Goal: Task Accomplishment & Management: Manage account settings

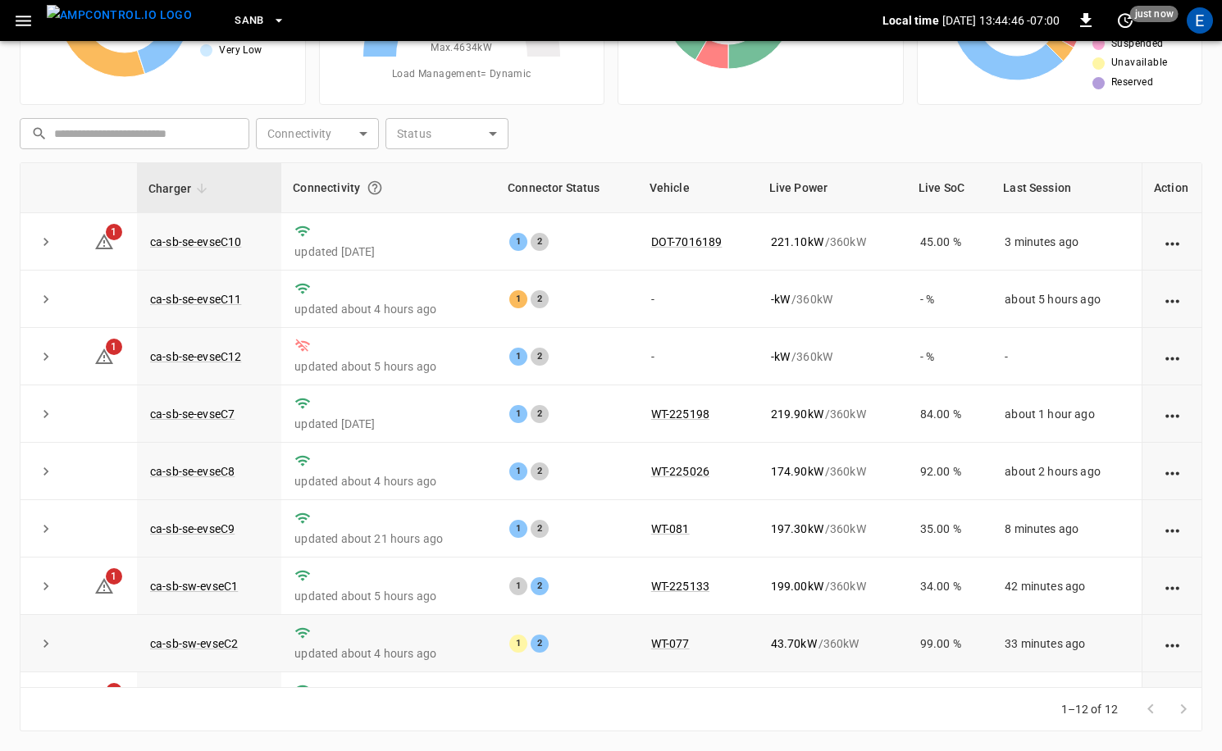
scroll to position [215, 0]
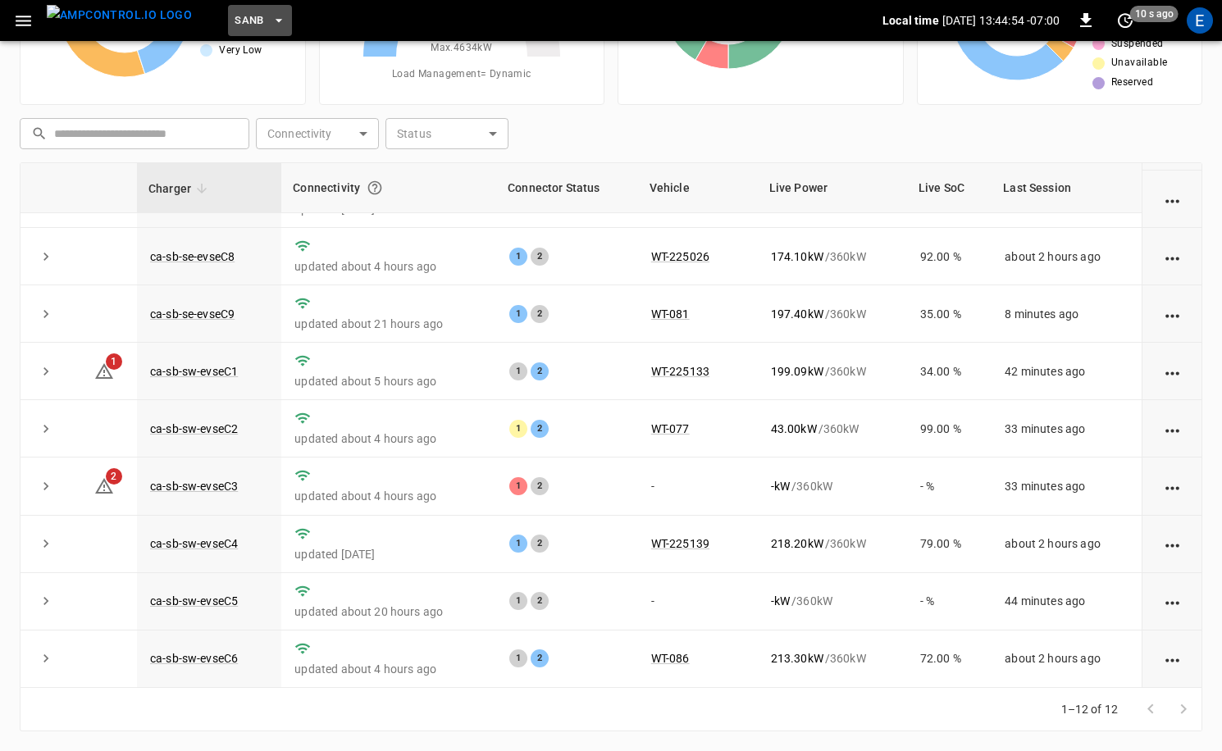
click at [236, 17] on button "SanB" at bounding box center [260, 21] width 64 height 32
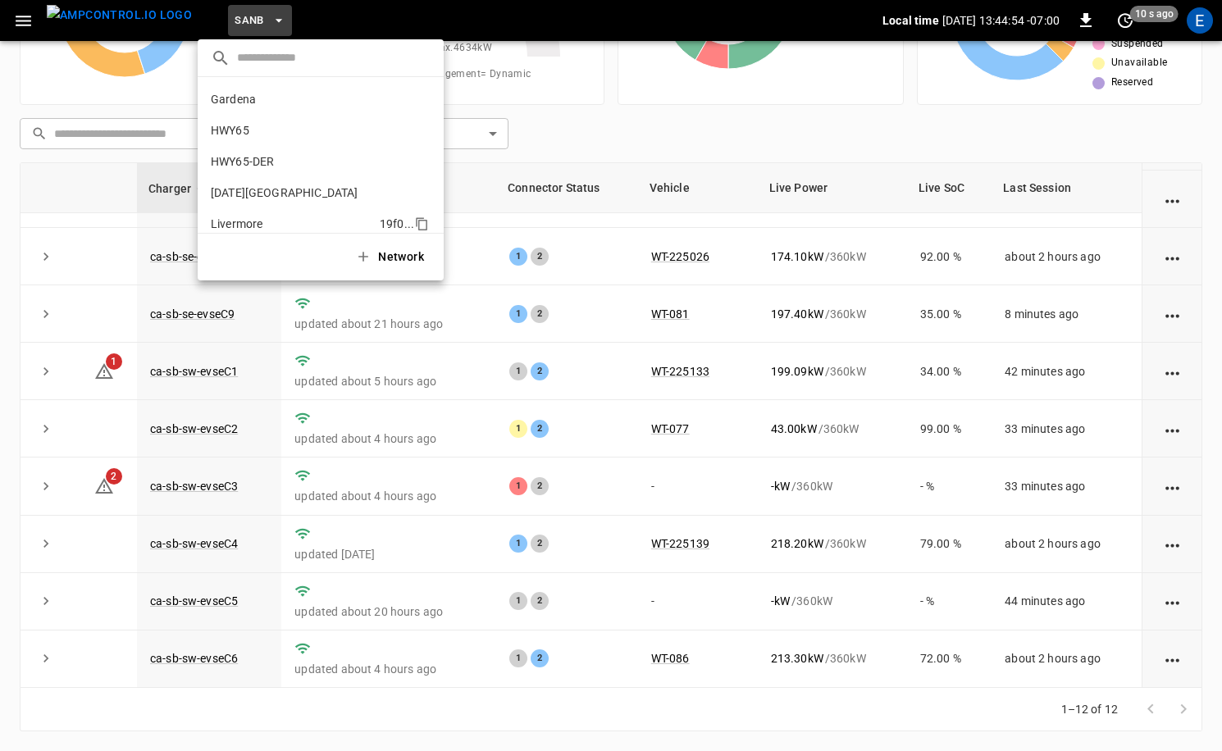
scroll to position [138, 0]
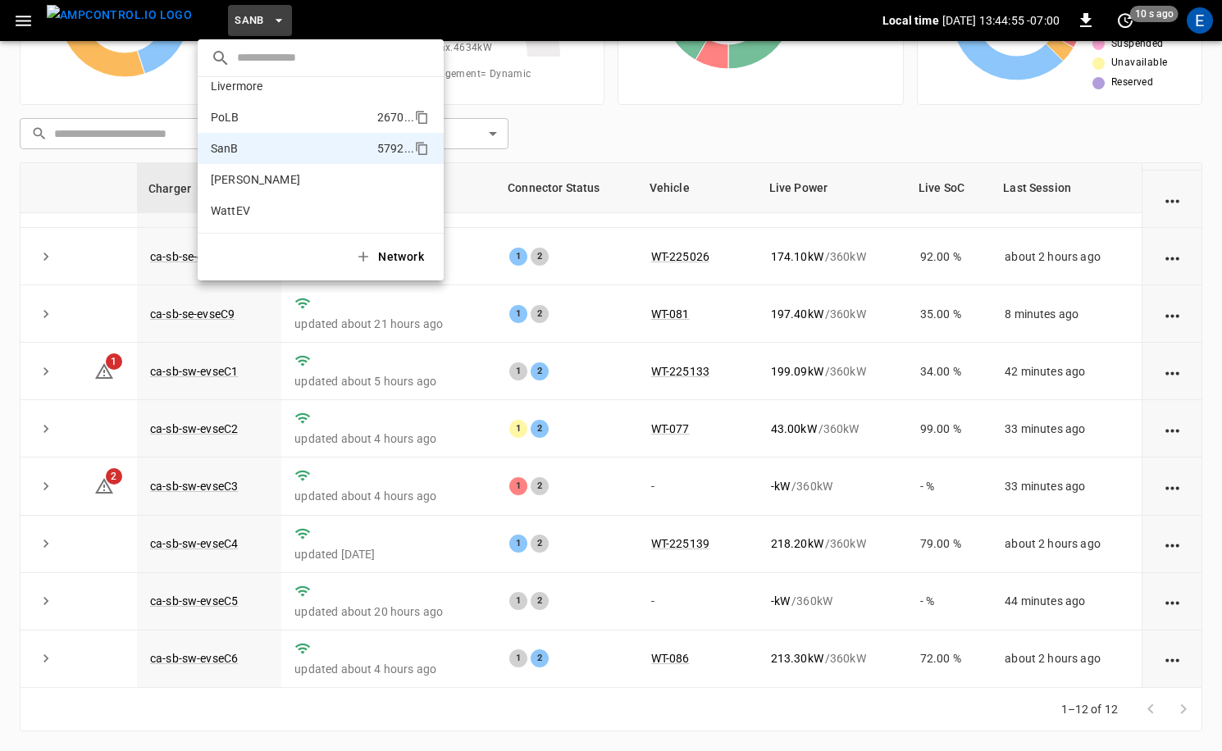
click at [284, 112] on p "PoLB" at bounding box center [291, 117] width 160 height 16
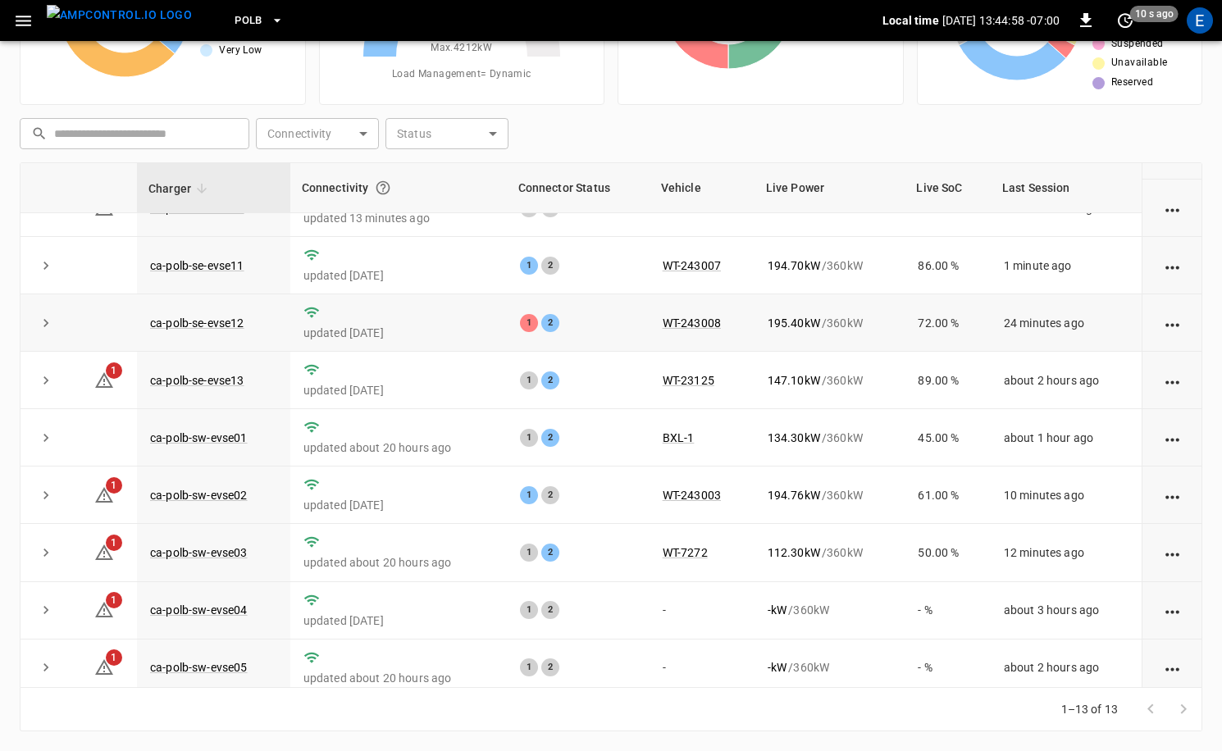
scroll to position [0, 0]
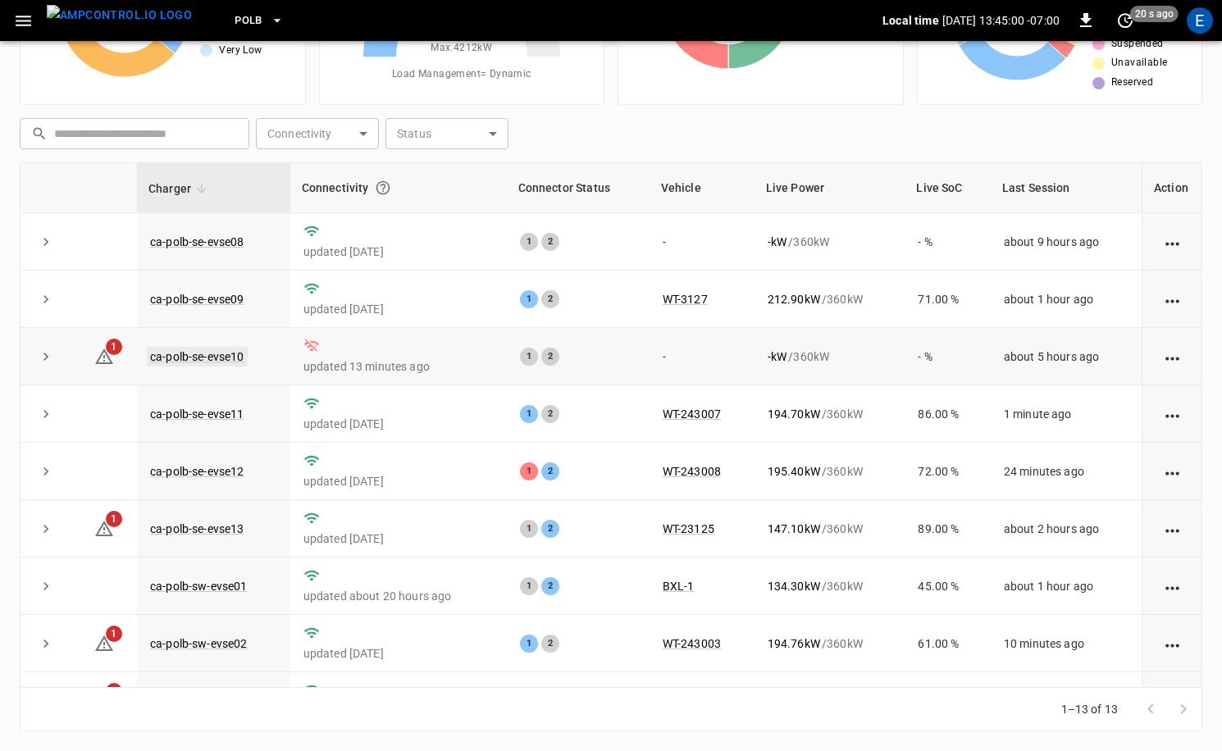
click at [236, 359] on link "ca-polb-se-evse10" at bounding box center [197, 357] width 101 height 20
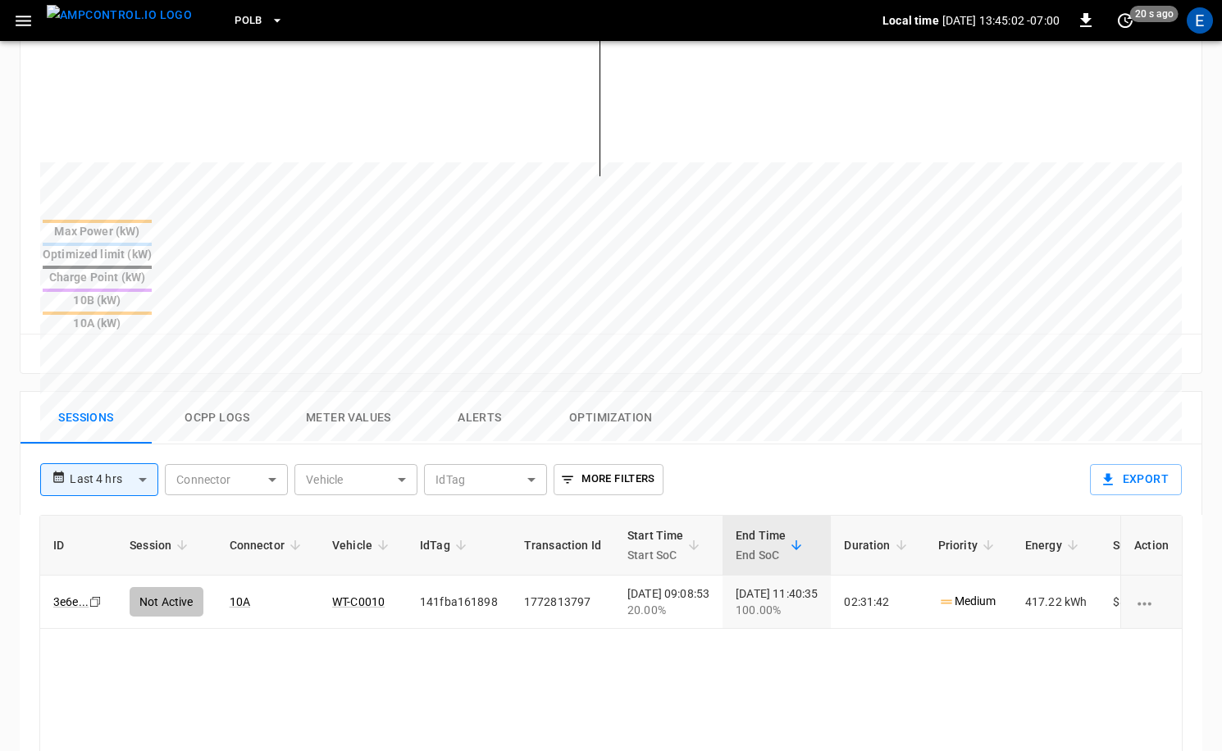
scroll to position [520, 0]
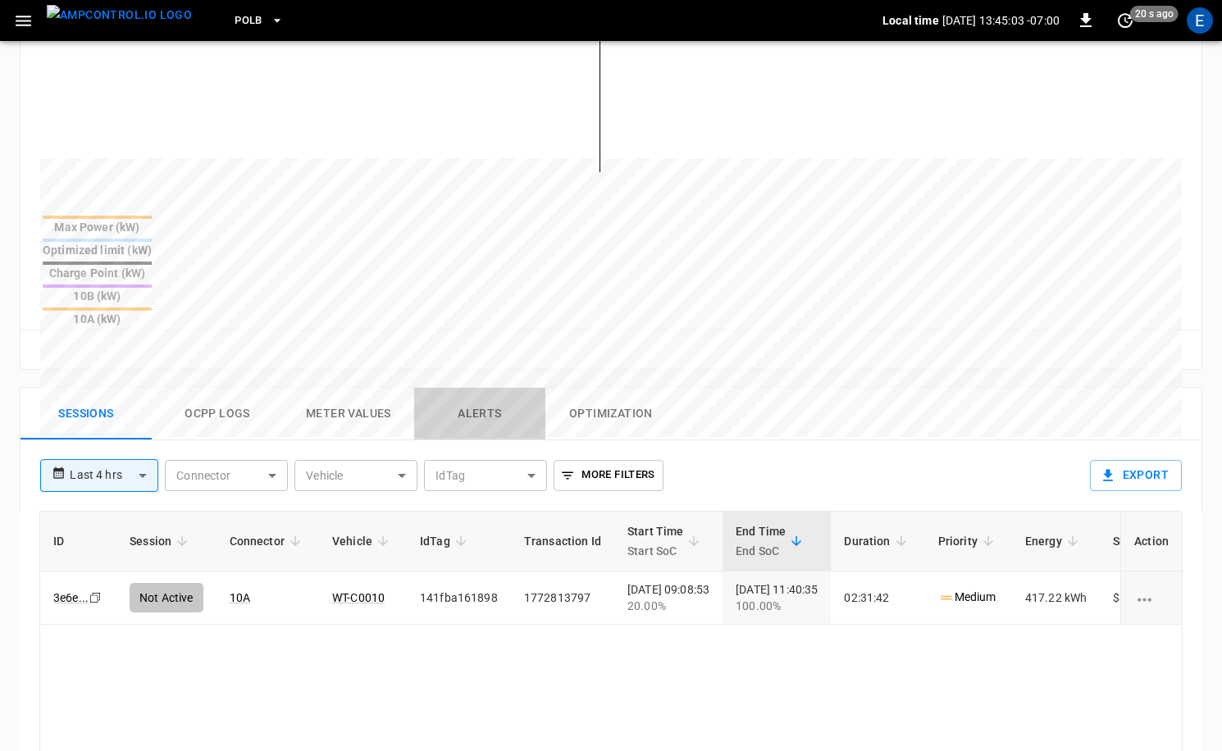
click at [488, 388] on button "Alerts" at bounding box center [479, 414] width 131 height 52
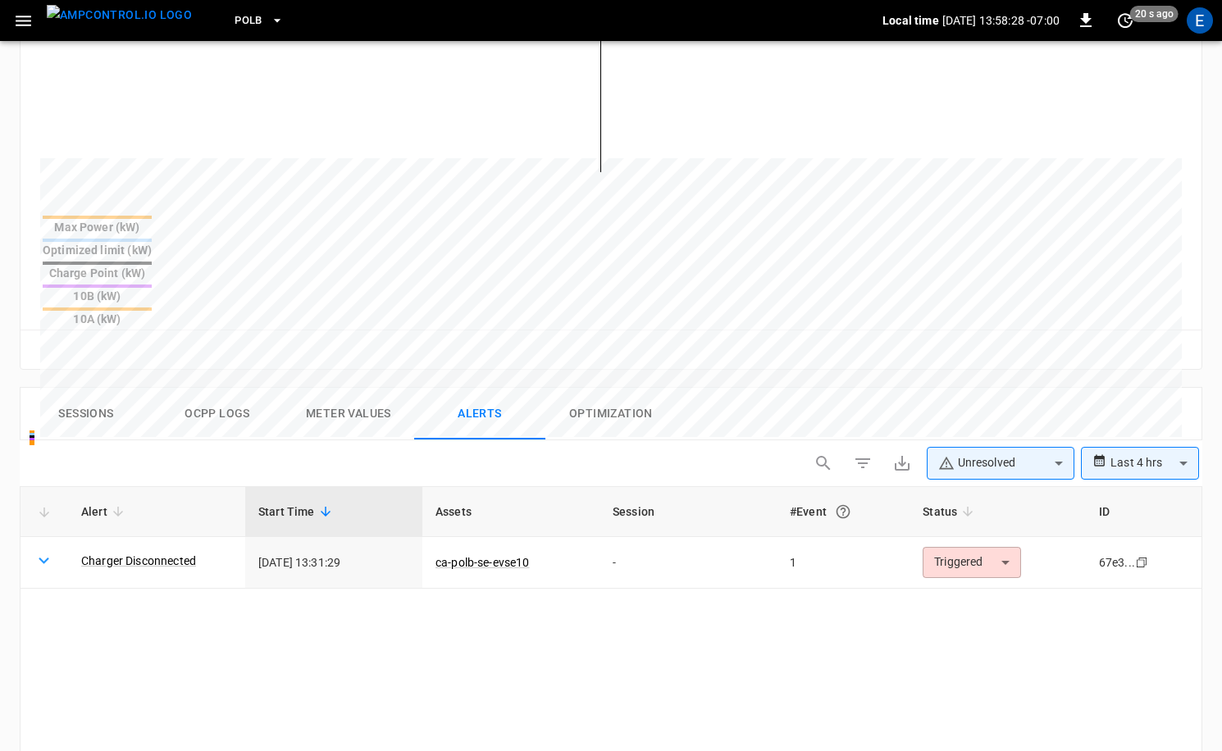
click at [142, 18] on img "menu" at bounding box center [119, 15] width 145 height 20
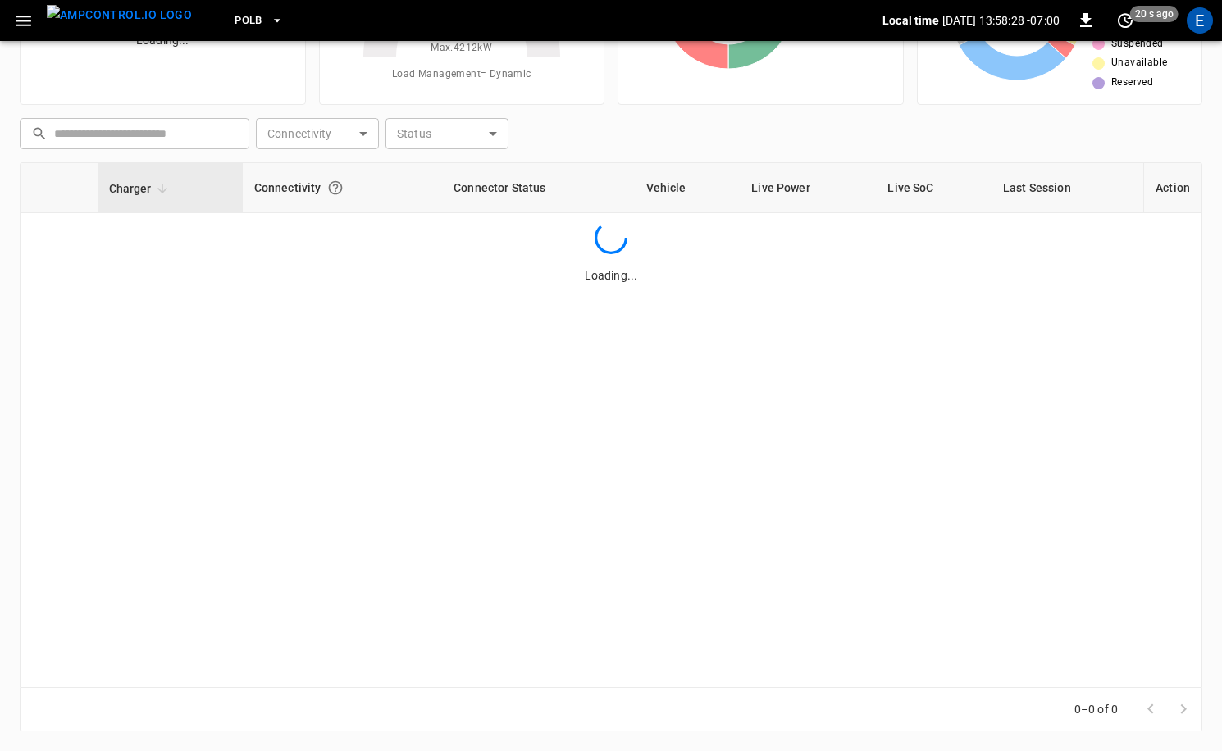
scroll to position [165, 0]
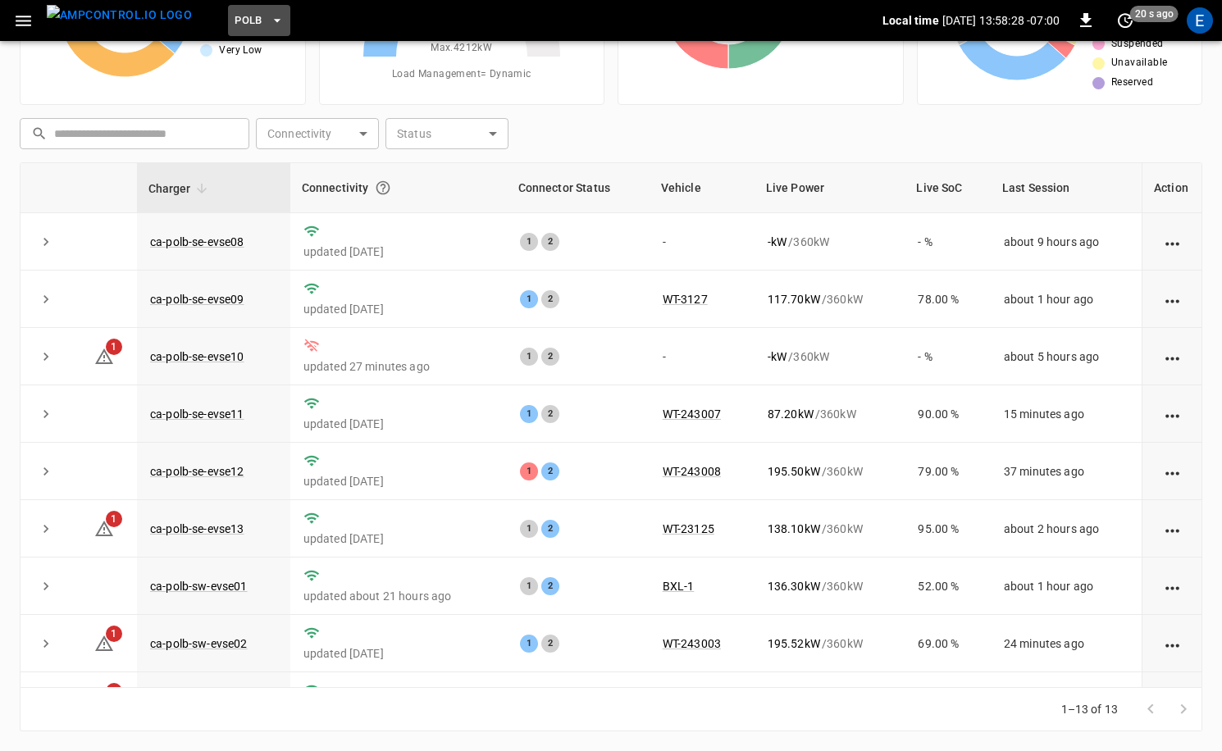
click at [232, 22] on button "PoLB" at bounding box center [259, 21] width 62 height 32
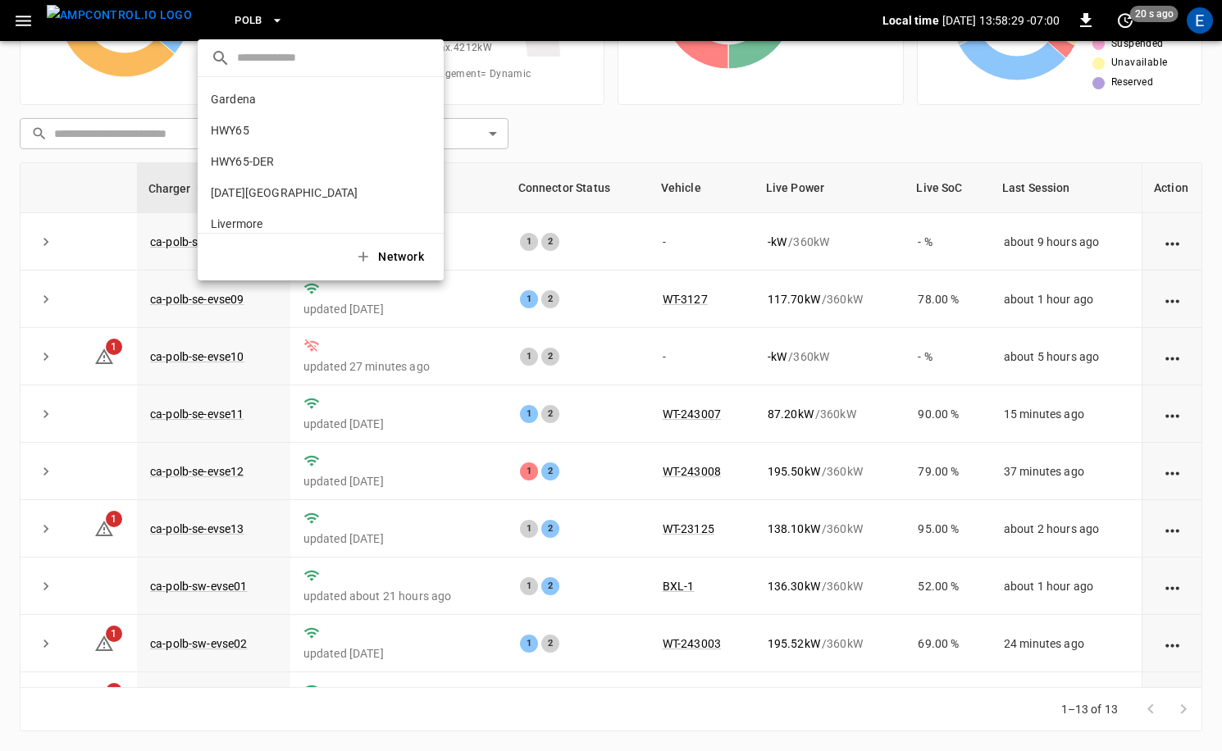
scroll to position [138, 0]
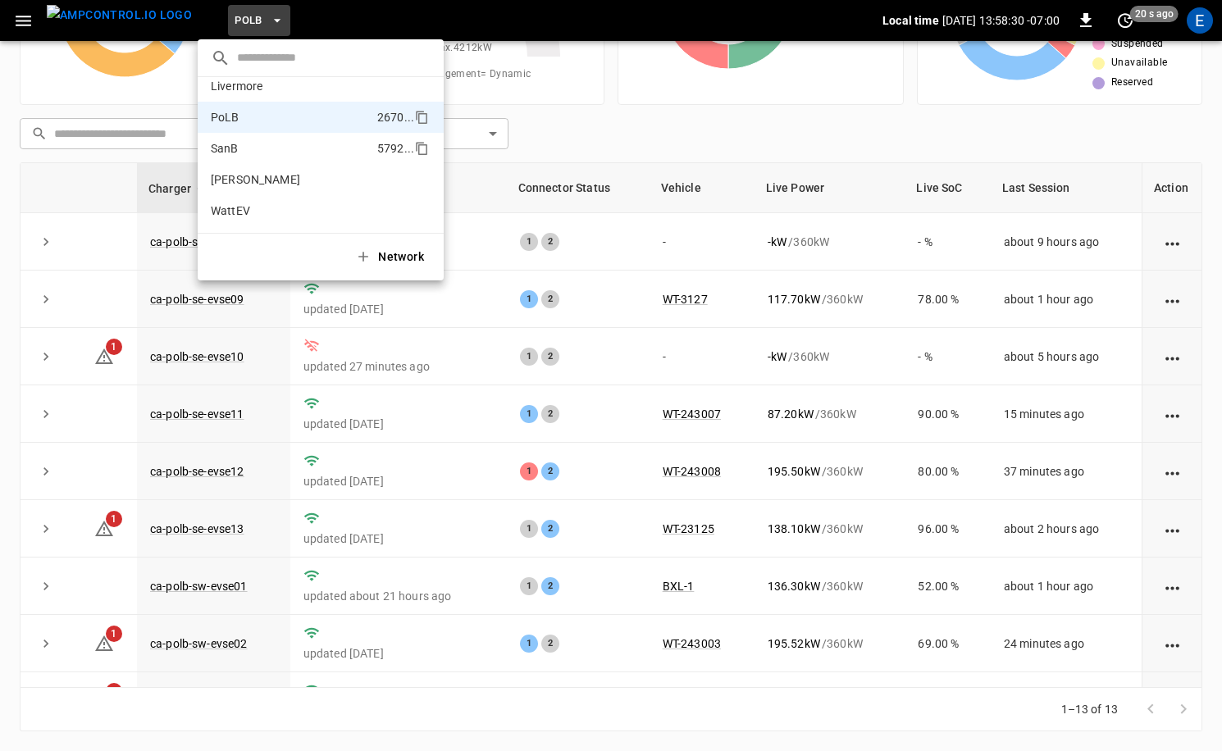
click at [258, 142] on p "SanB" at bounding box center [291, 148] width 160 height 16
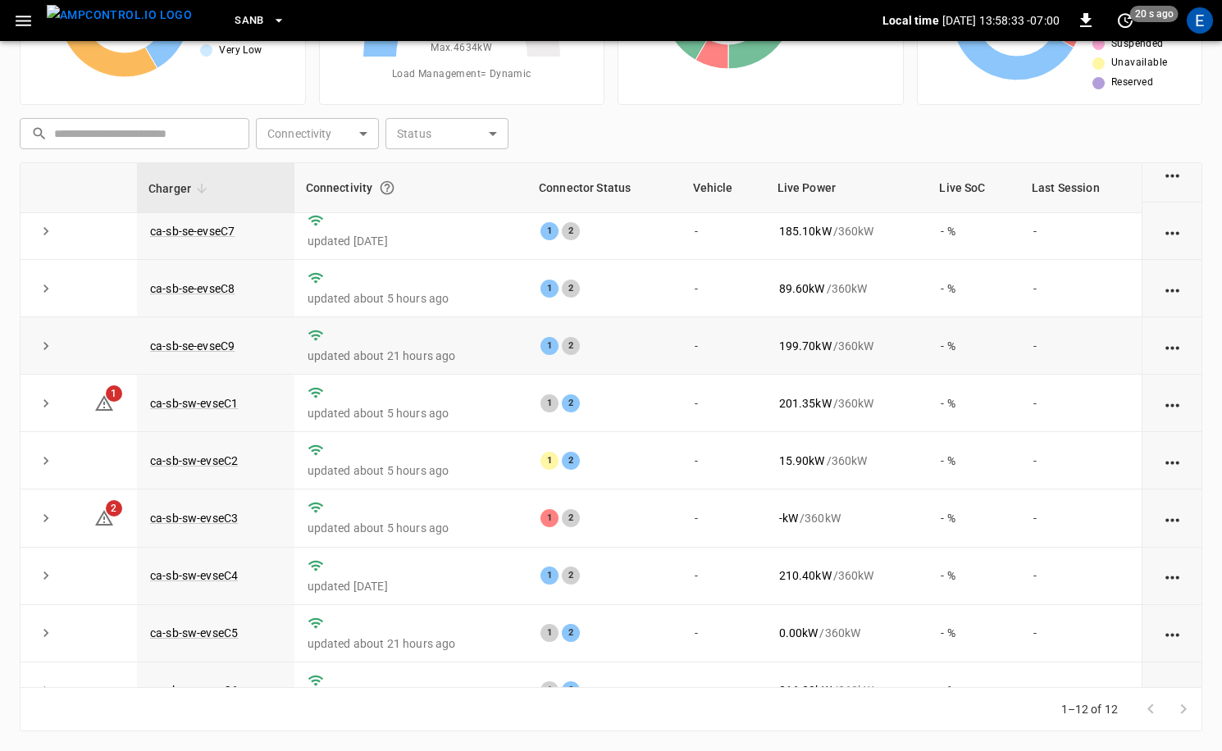
scroll to position [215, 0]
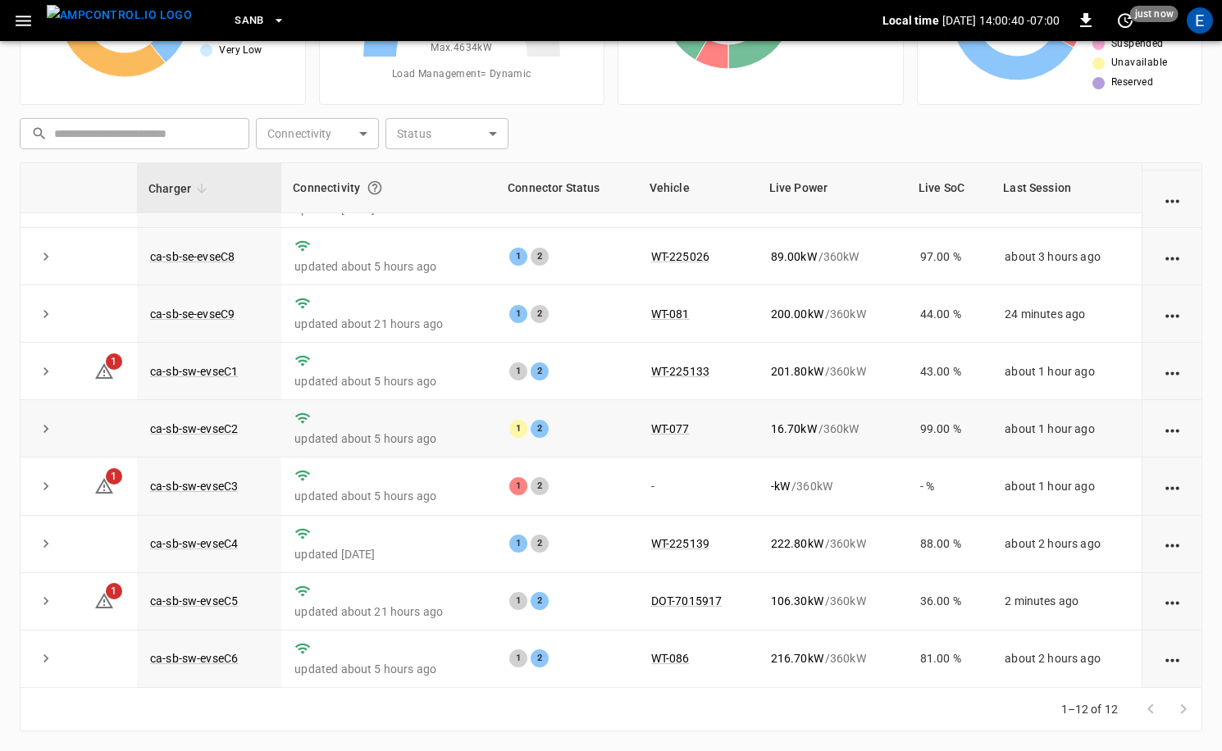
click at [1055, 421] on td "about 1 hour ago" at bounding box center [1066, 428] width 150 height 57
click at [1200, 25] on div "E" at bounding box center [1199, 20] width 26 height 26
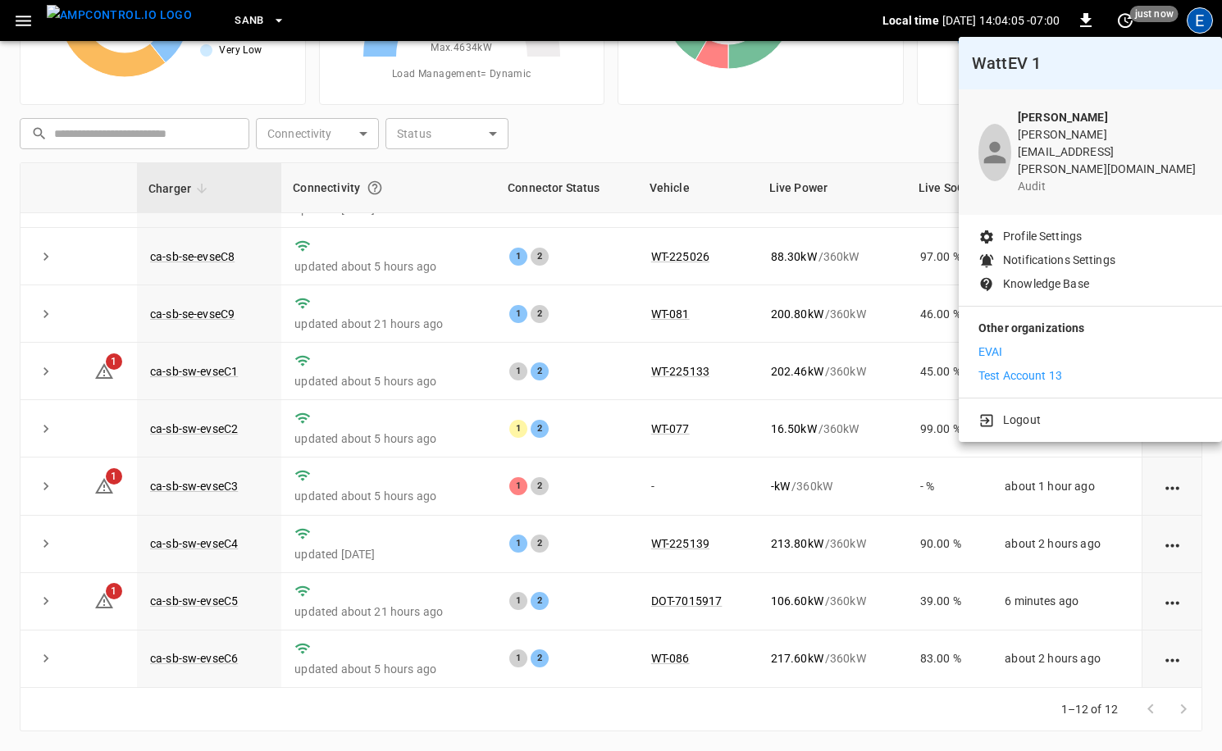
click at [1042, 412] on li "Logout" at bounding box center [1090, 420] width 224 height 17
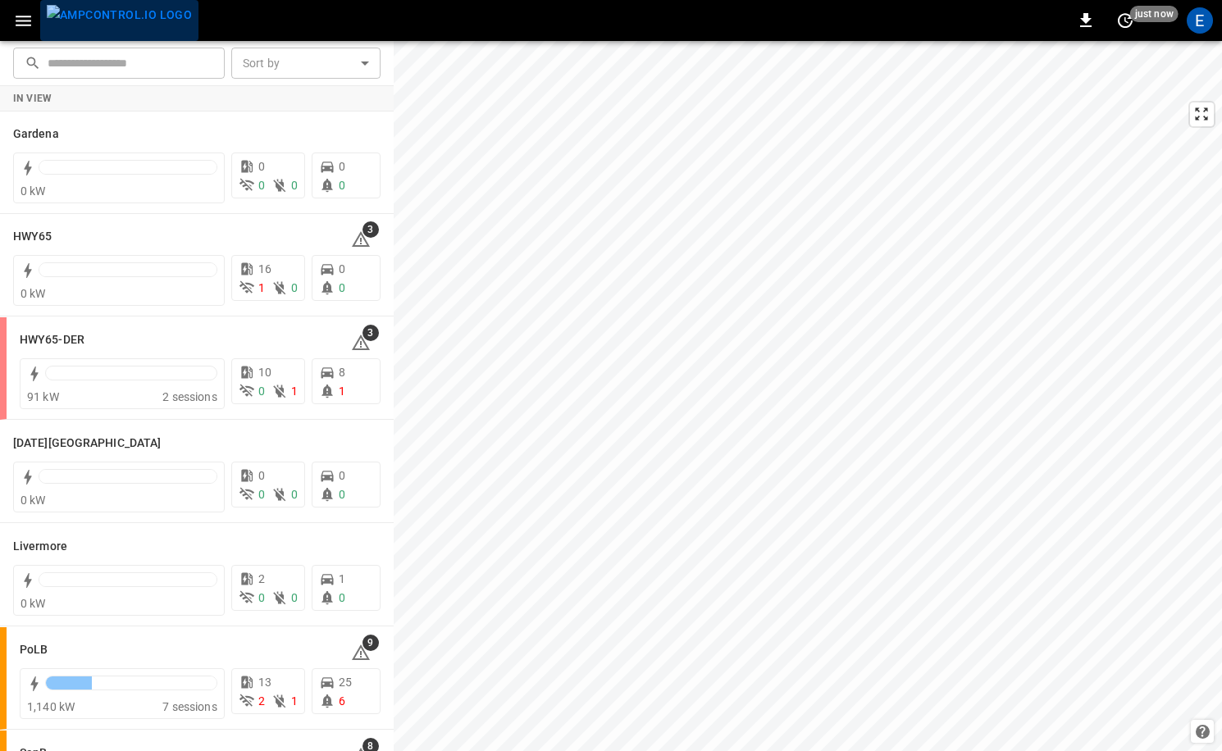
drag, startPoint x: 139, startPoint y: 29, endPoint x: 152, endPoint y: 35, distance: 15.4
click at [139, 25] on img "menu" at bounding box center [119, 15] width 145 height 20
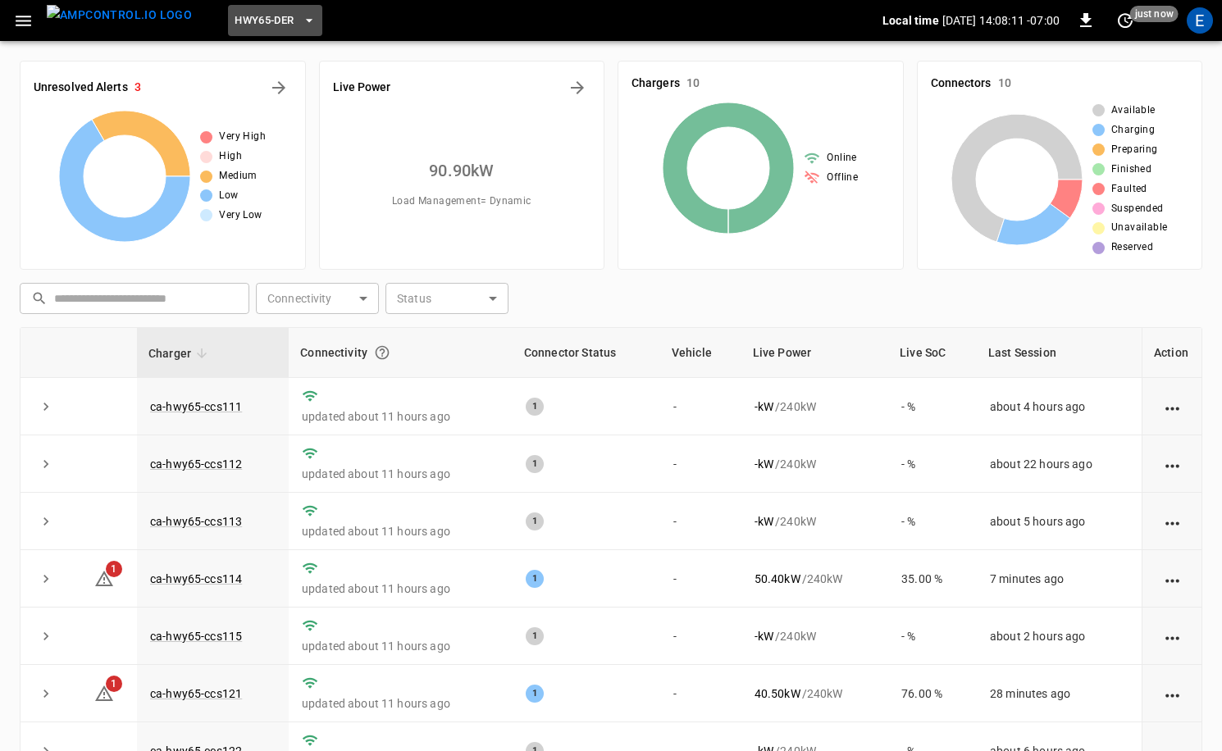
click at [266, 30] on button "HWY65-DER" at bounding box center [274, 21] width 93 height 32
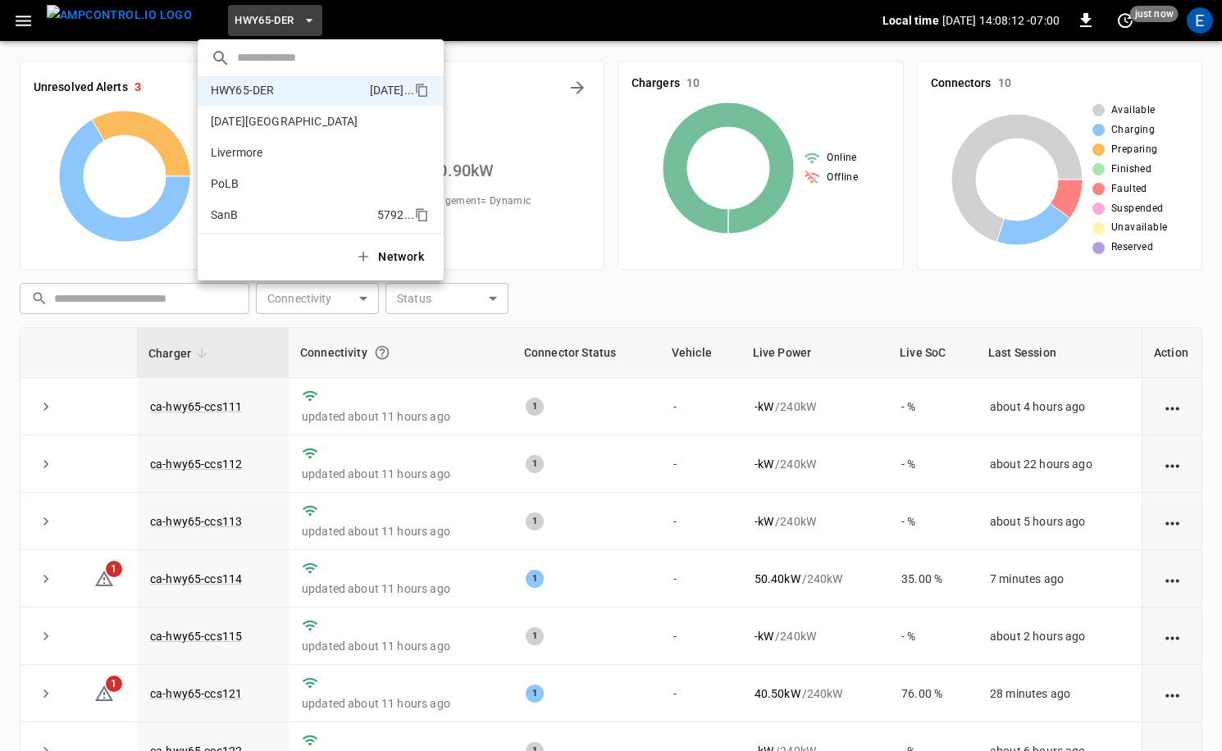
scroll to position [74, 0]
click at [285, 204] on p "SanB" at bounding box center [291, 212] width 160 height 16
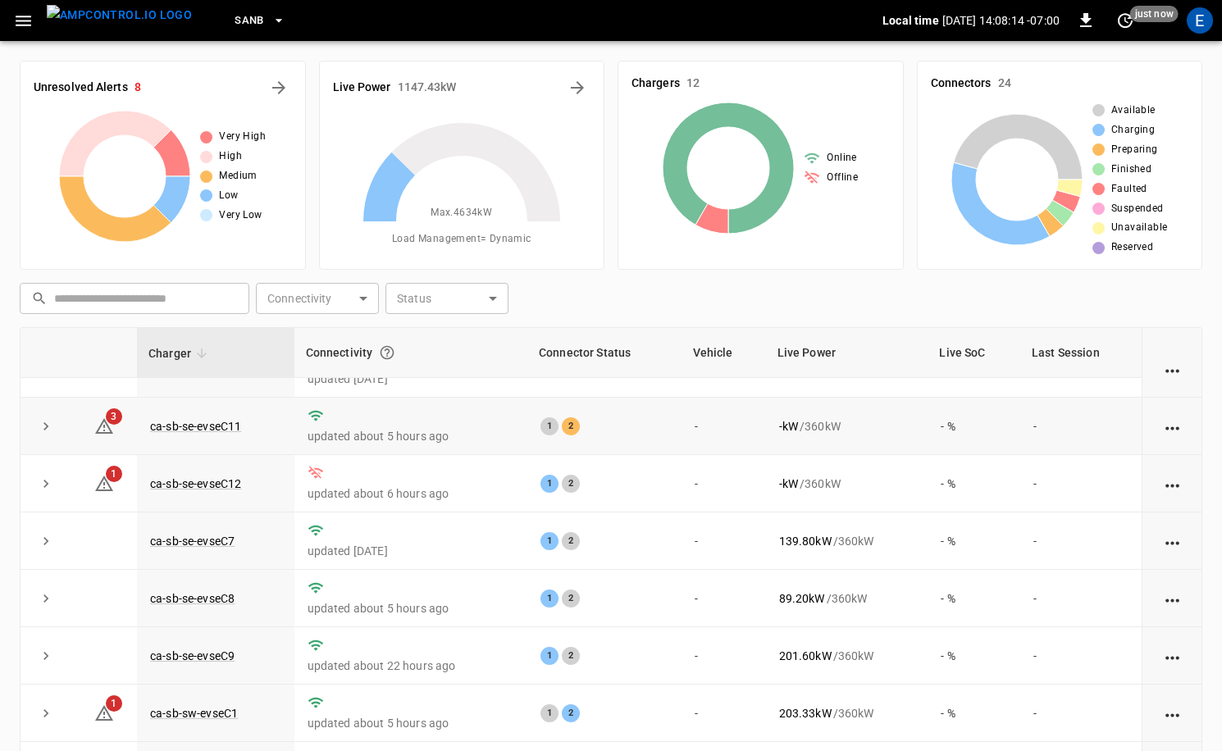
scroll to position [33, 0]
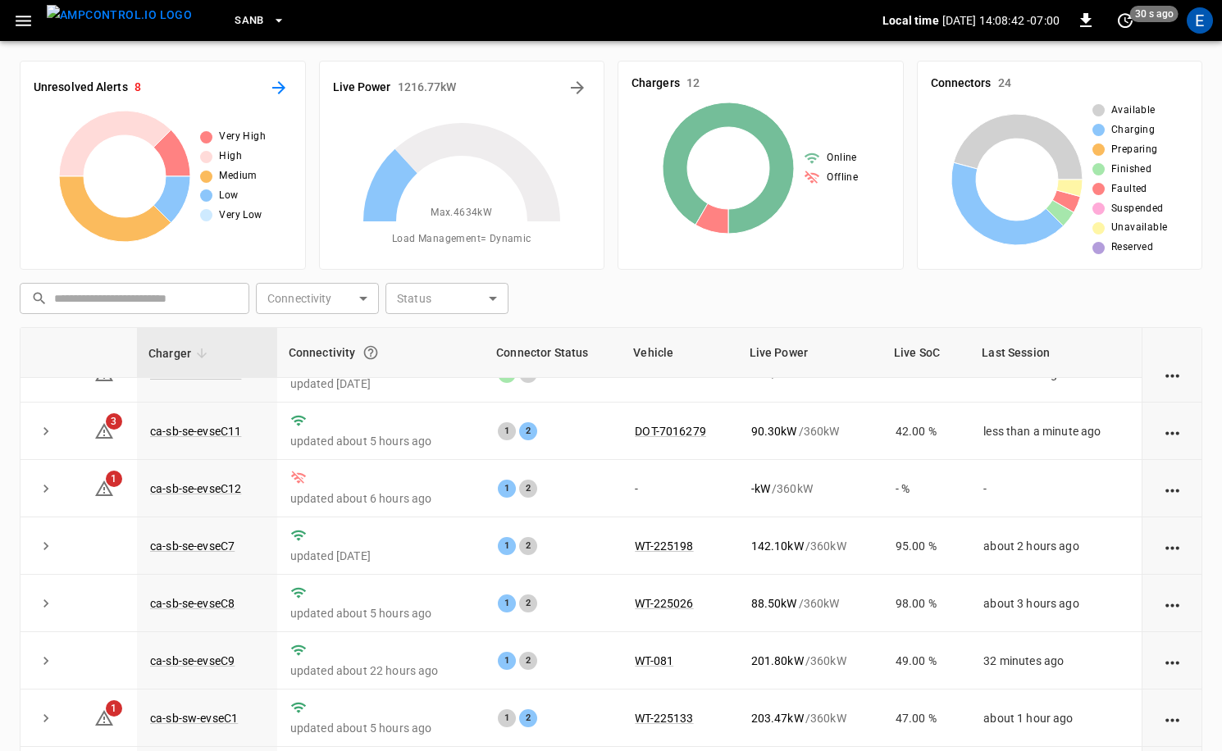
click at [278, 82] on icon "All Alerts" at bounding box center [278, 87] width 13 height 13
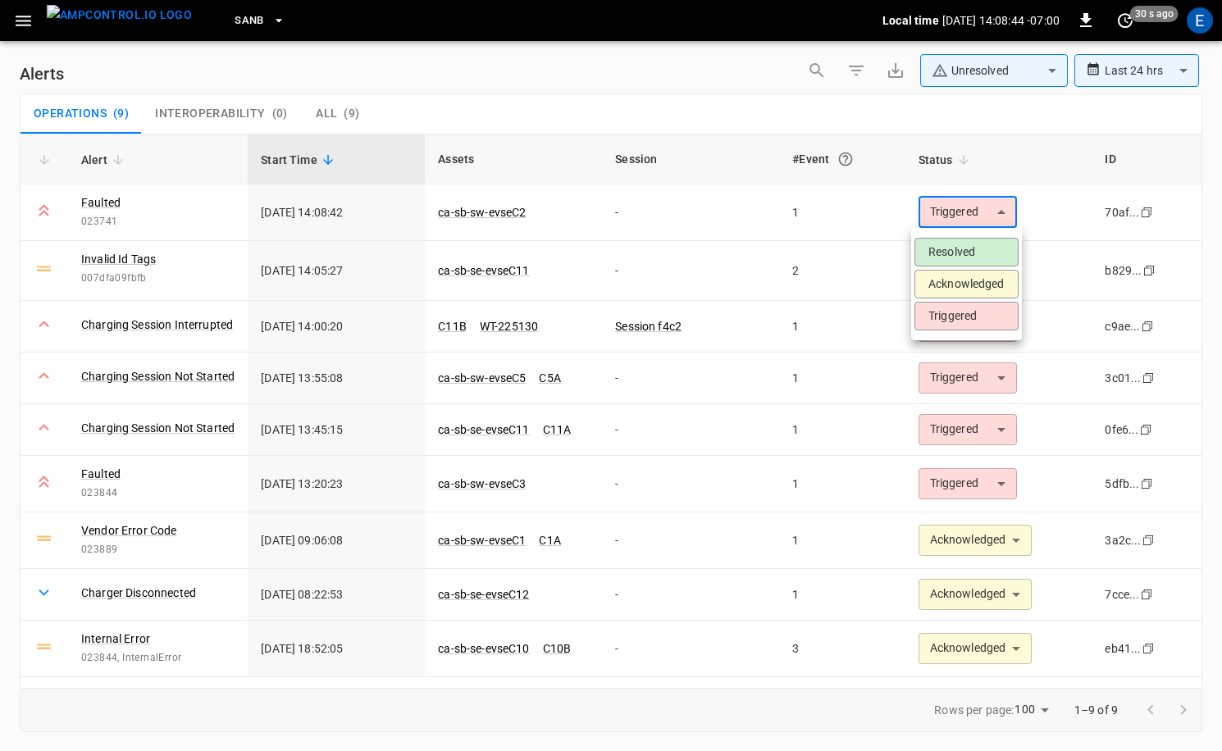
click at [951, 222] on body "**********" at bounding box center [611, 372] width 1222 height 745
click at [961, 287] on li "Acknowledged" at bounding box center [966, 284] width 104 height 29
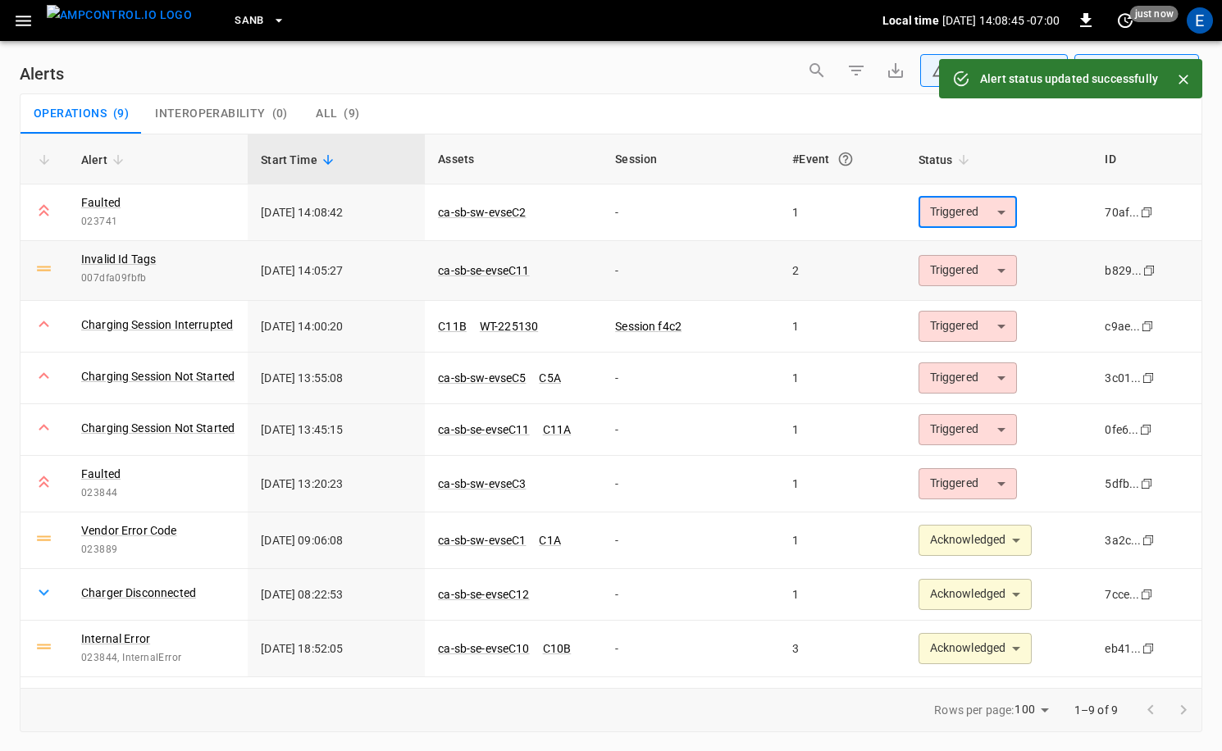
type input "**********"
click at [957, 280] on body "**********" at bounding box center [611, 372] width 1222 height 745
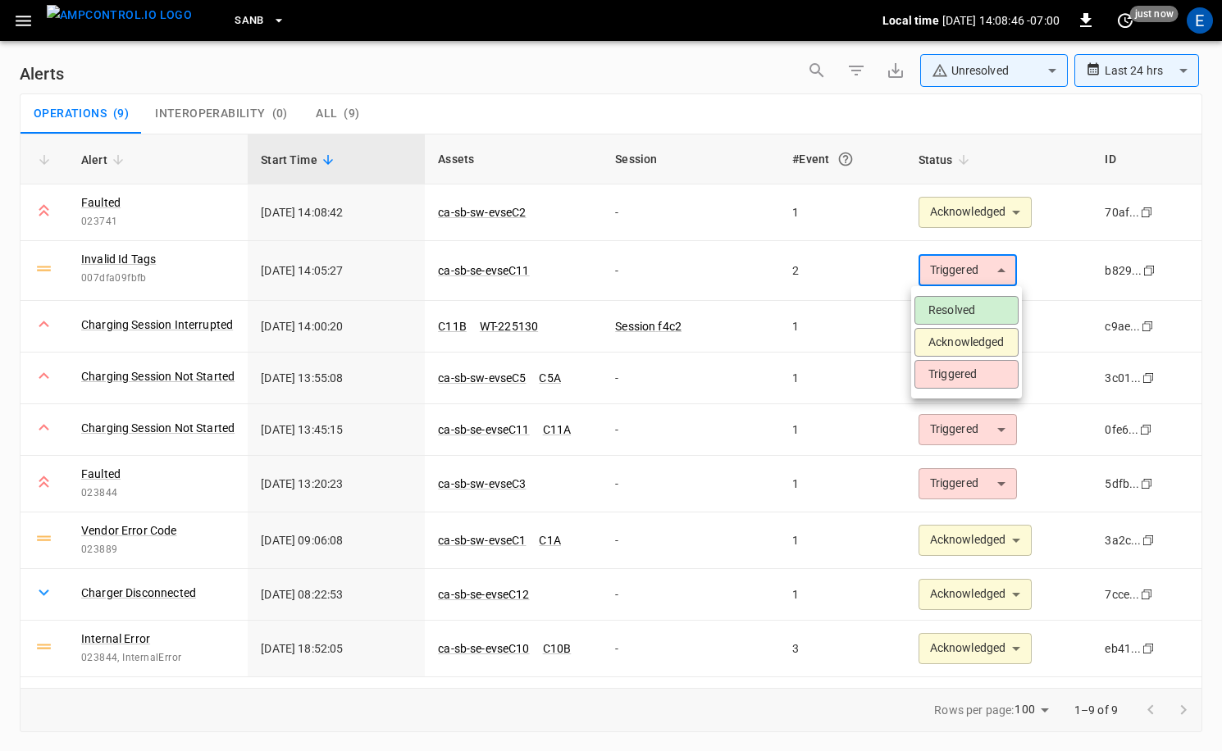
click at [971, 346] on li "Acknowledged" at bounding box center [966, 342] width 104 height 29
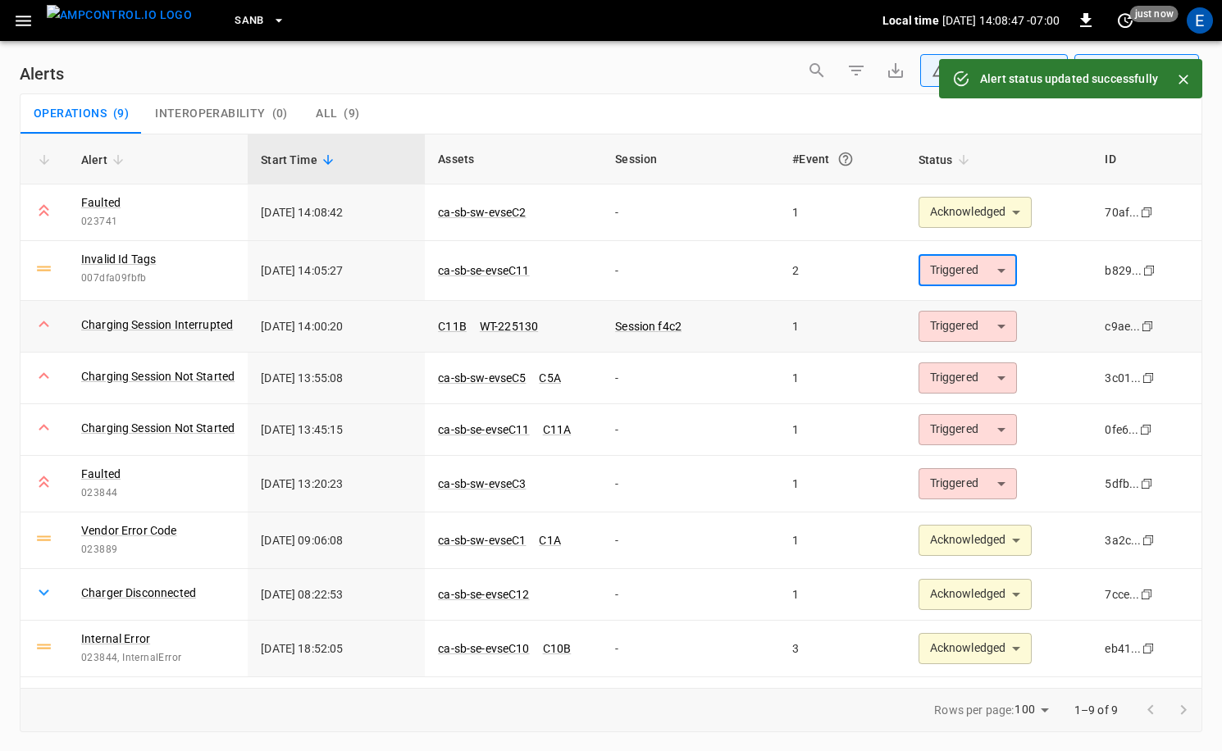
type input "**********"
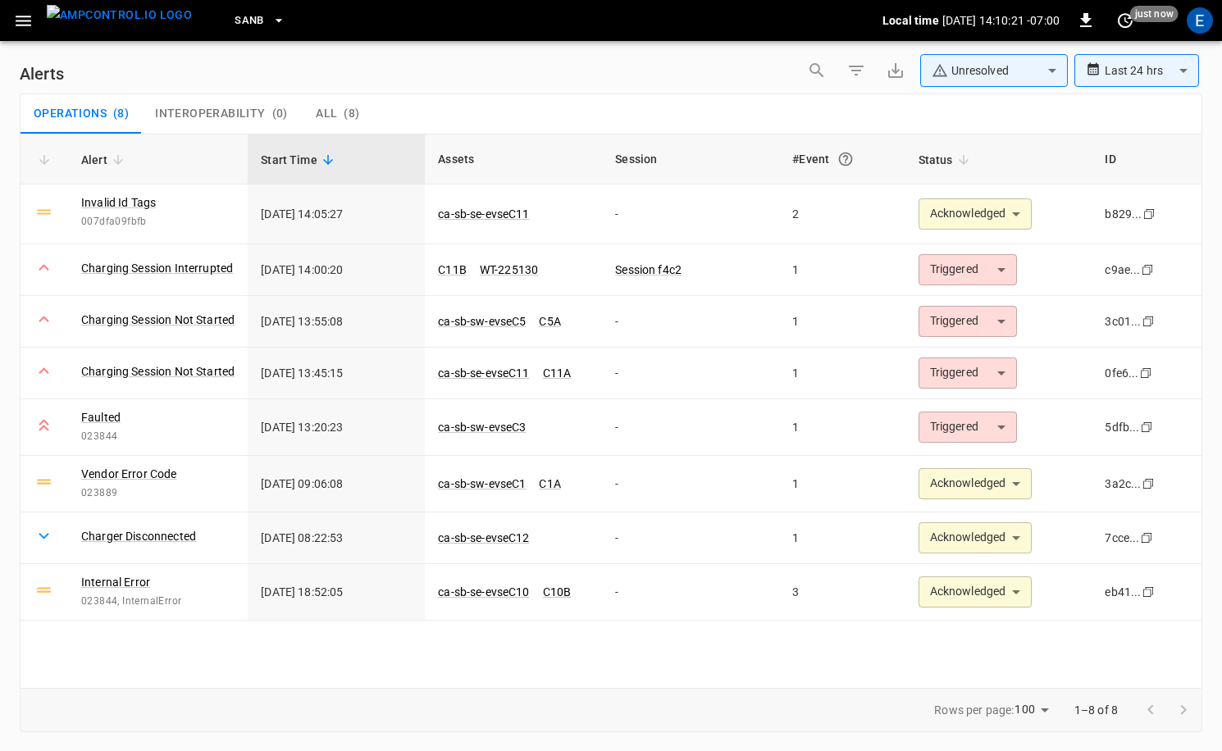
click at [144, 198] on link "Invalid Id Tags" at bounding box center [118, 202] width 75 height 16
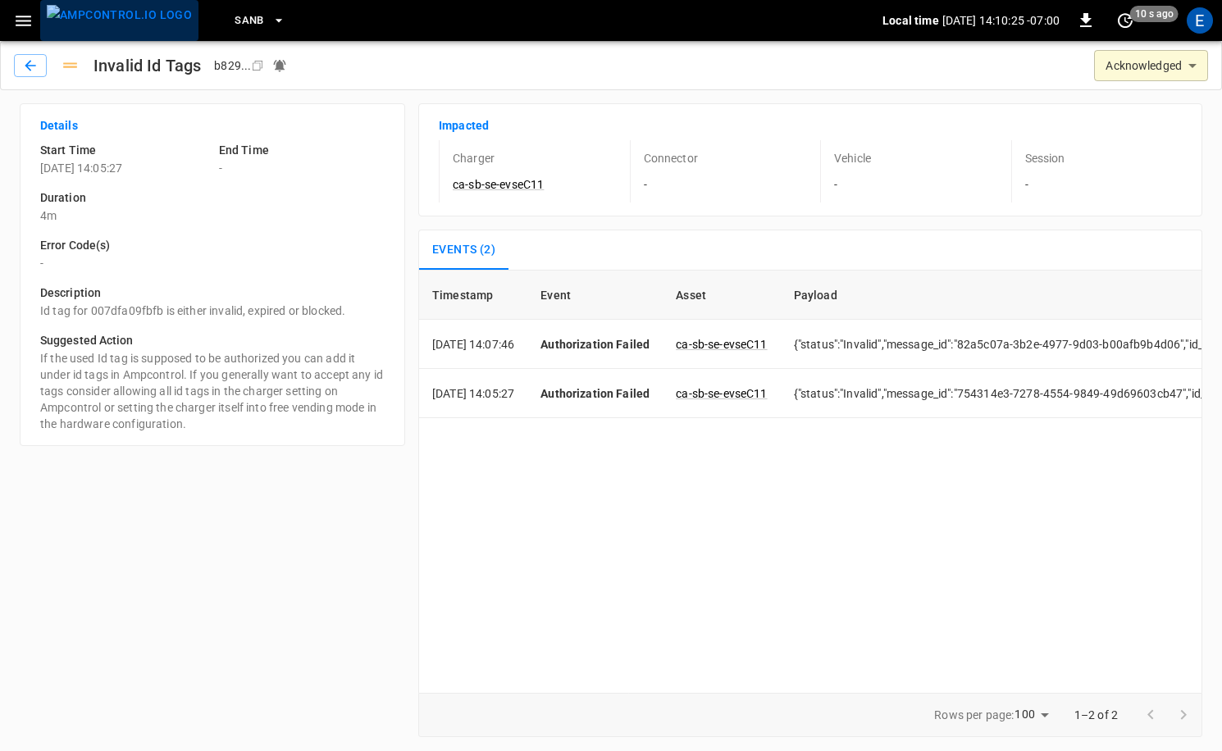
click at [132, 25] on img "menu" at bounding box center [119, 15] width 145 height 20
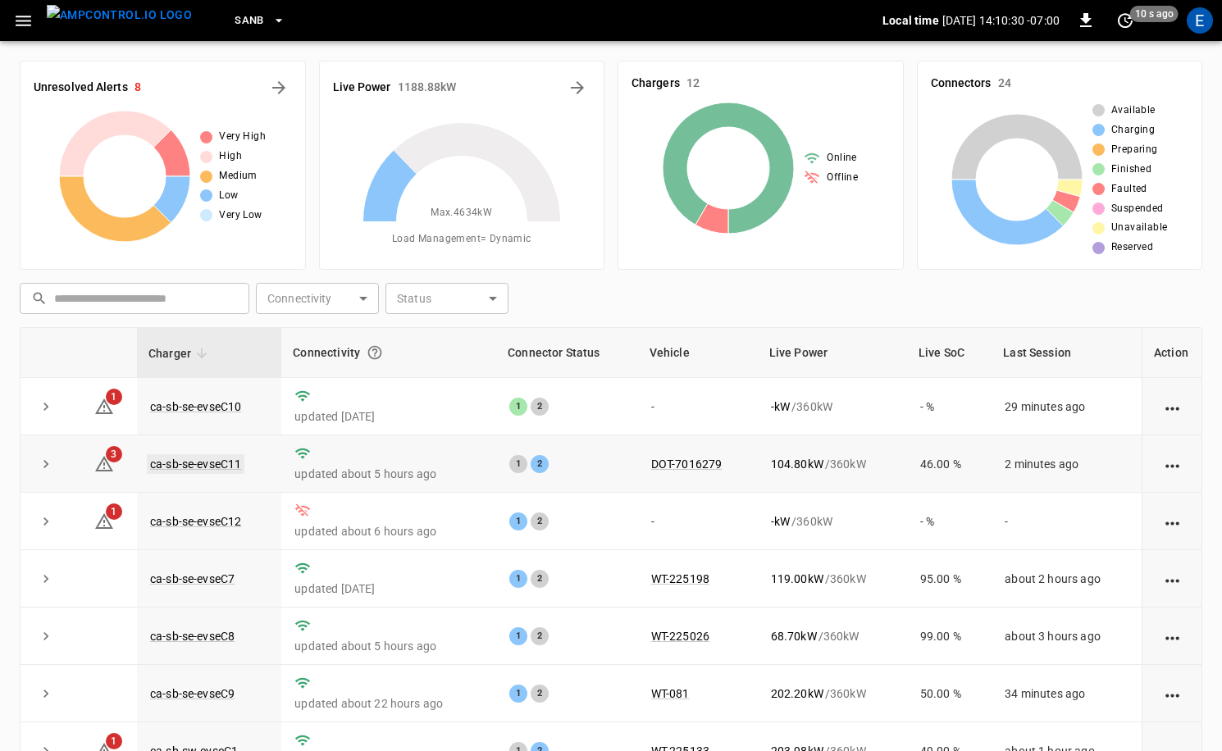
click at [226, 457] on link "ca-sb-se-evseC11" at bounding box center [196, 464] width 98 height 20
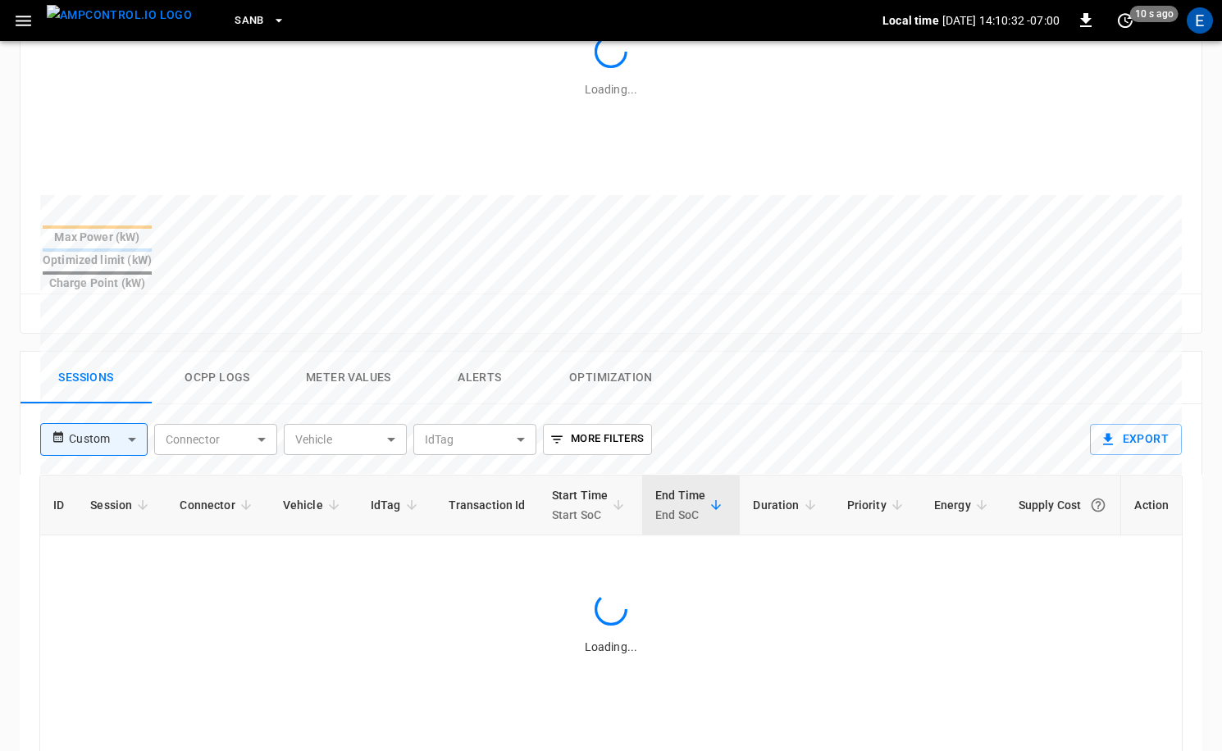
scroll to position [627, 0]
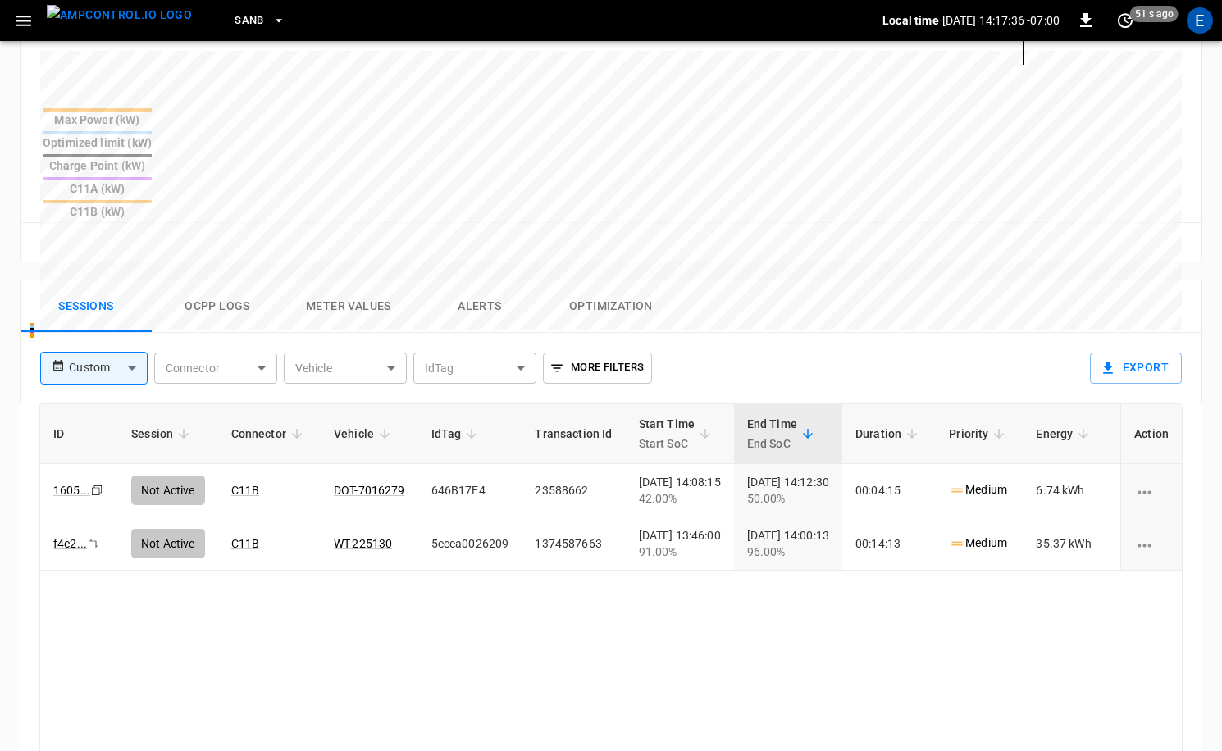
click at [128, 25] on img "menu" at bounding box center [119, 15] width 145 height 20
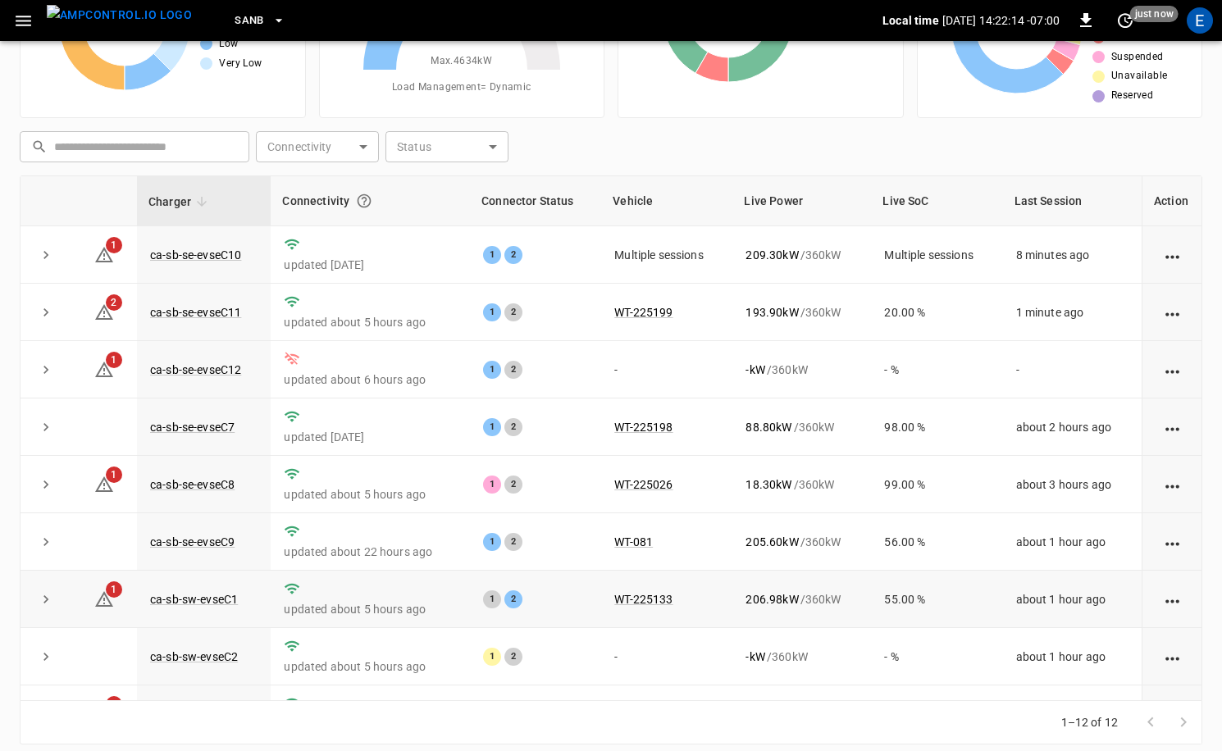
scroll to position [215, 0]
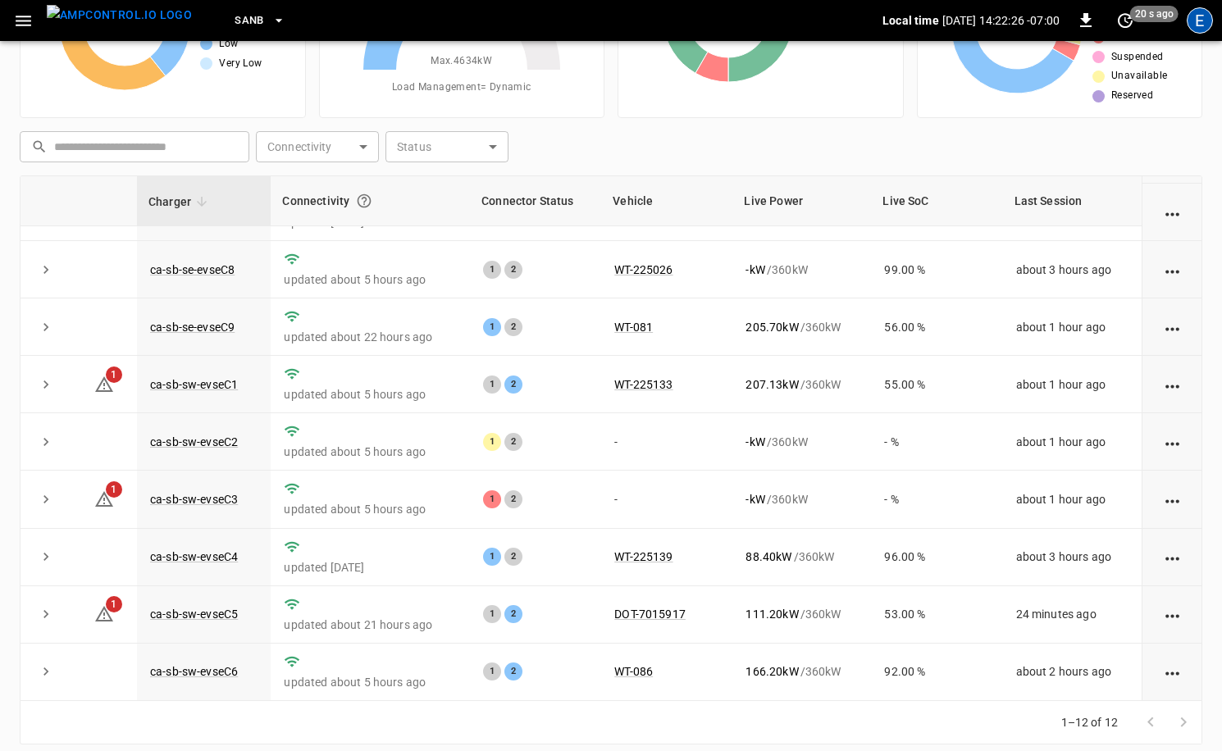
click at [1201, 20] on div "E" at bounding box center [1199, 20] width 26 height 26
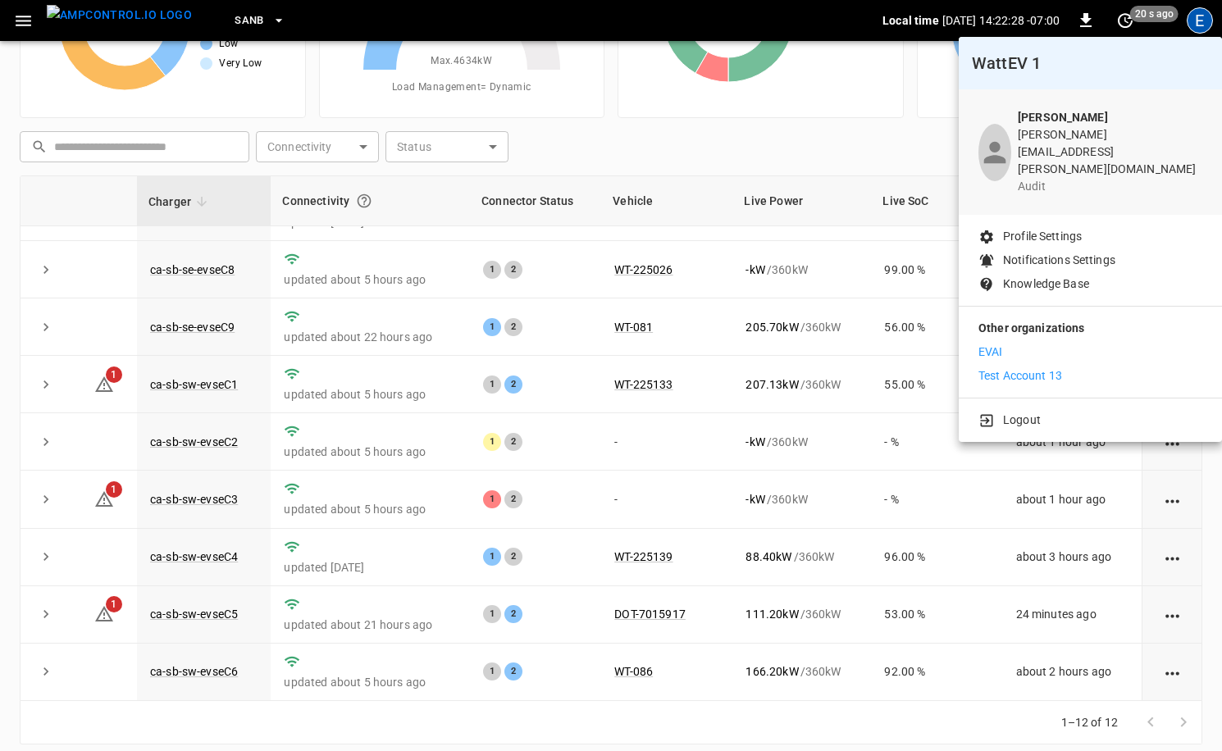
click at [1024, 358] on div "Other organizations EVAI Test Account 13" at bounding box center [1089, 352] width 263 height 91
click at [1024, 367] on p "Test Account 13" at bounding box center [1020, 375] width 84 height 17
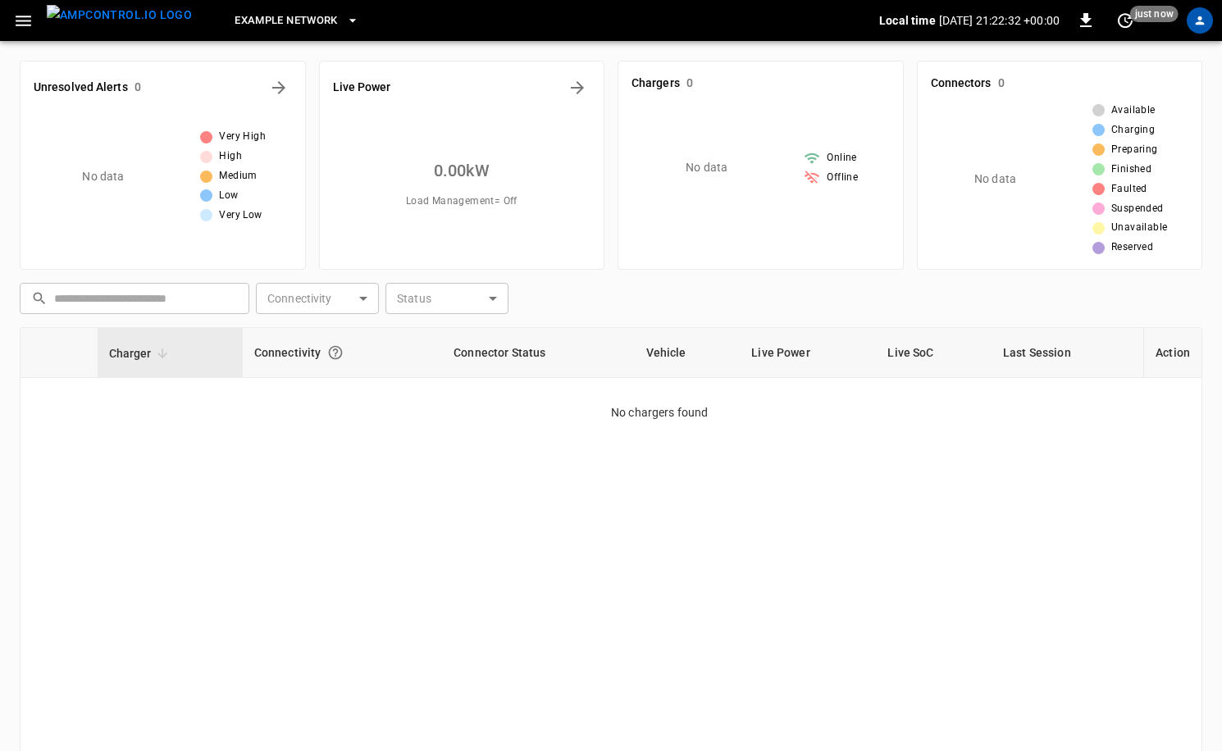
click at [380, 15] on div "Example Network" at bounding box center [542, 21] width 674 height 39
click at [300, 16] on span "Example Network" at bounding box center [285, 20] width 103 height 19
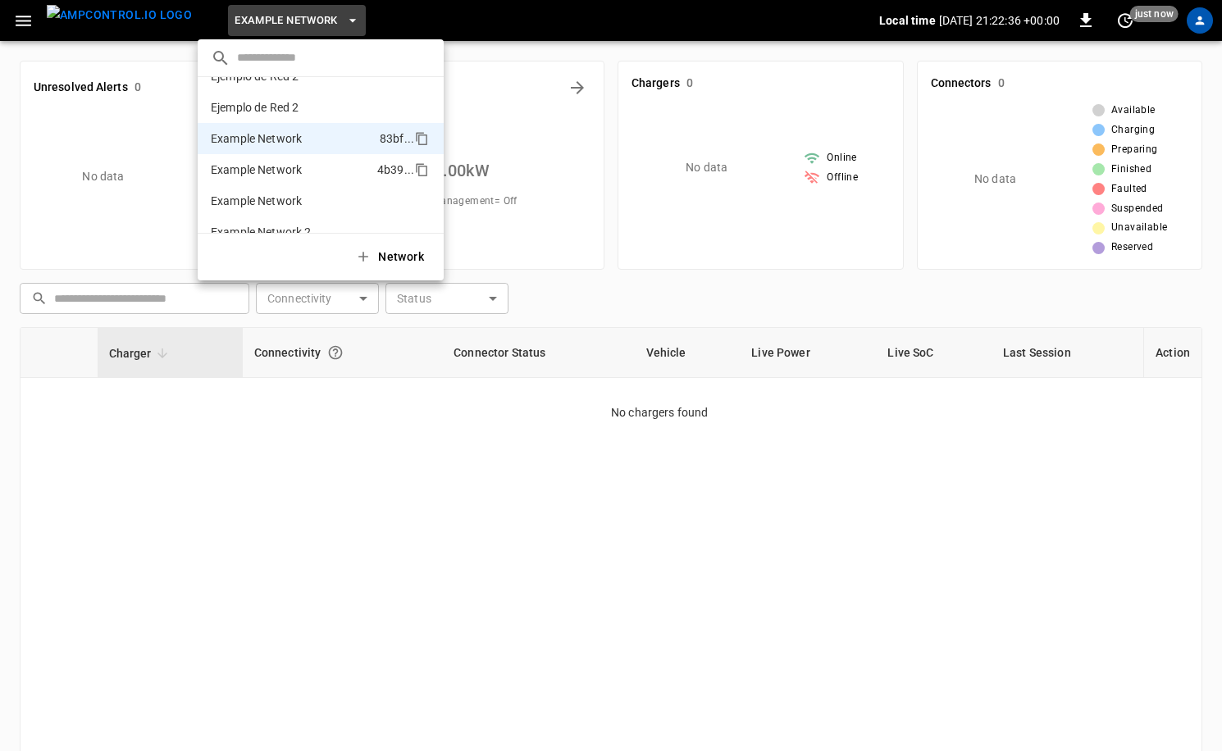
scroll to position [986, 0]
click at [295, 52] on input "text" at bounding box center [333, 58] width 193 height 24
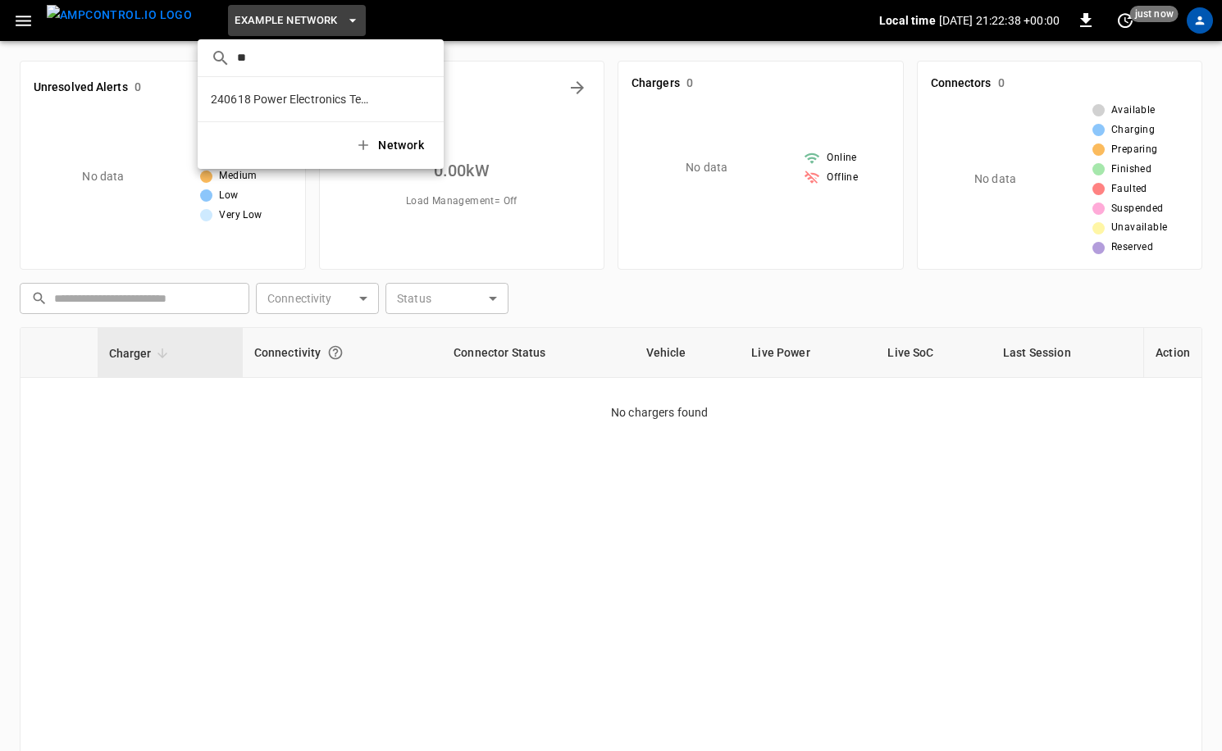
scroll to position [0, 0]
type input "**"
click at [269, 90] on li "Catch-all d7ac ..." at bounding box center [321, 99] width 246 height 31
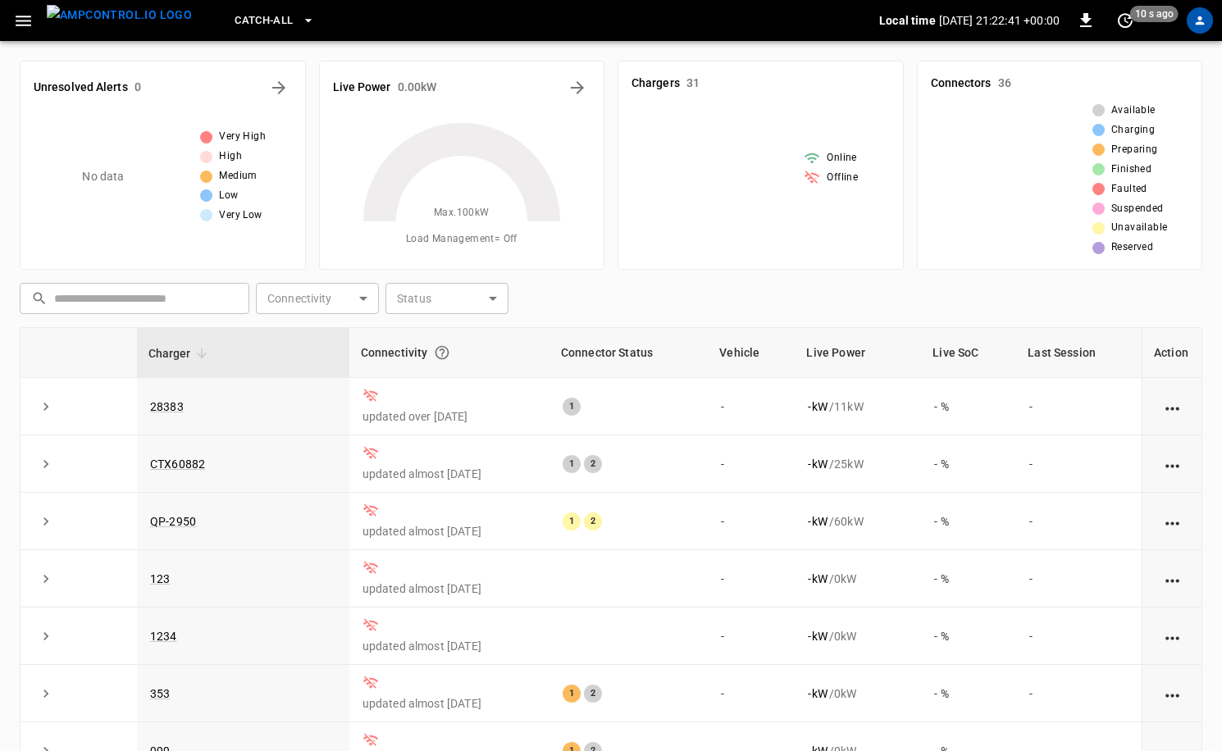
scroll to position [2, 0]
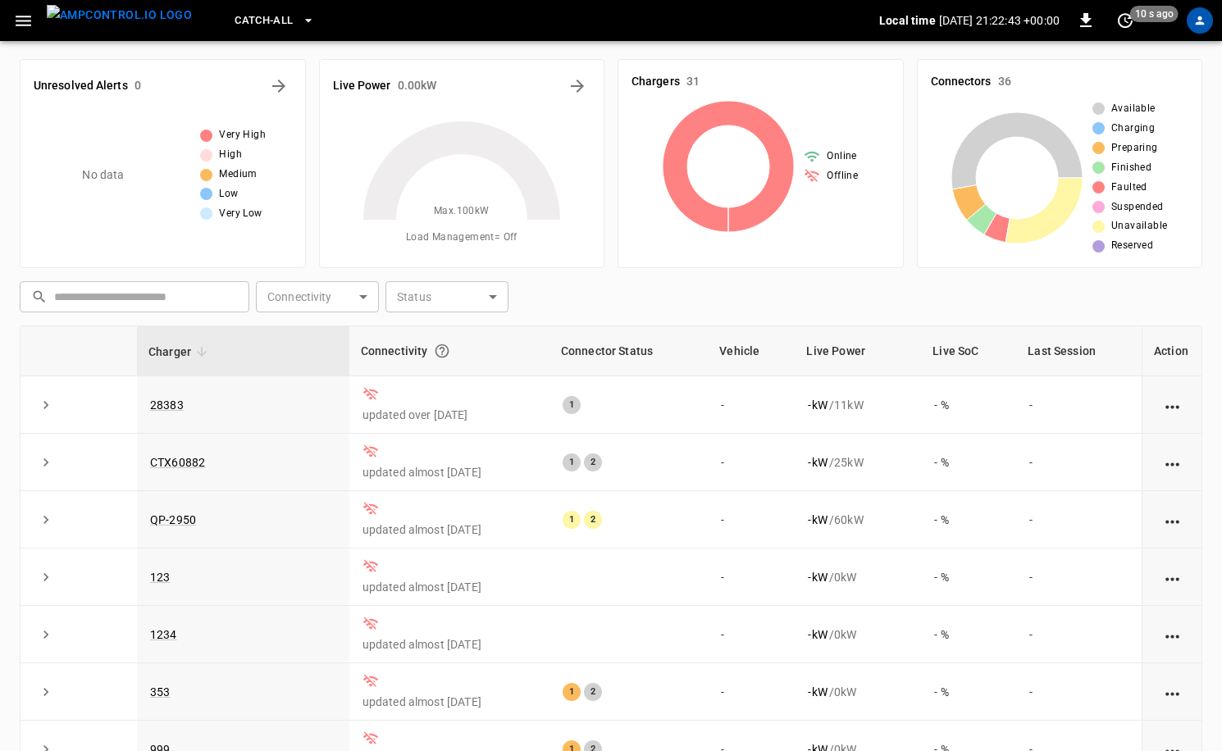
click at [18, 25] on icon "button" at bounding box center [23, 21] width 20 height 20
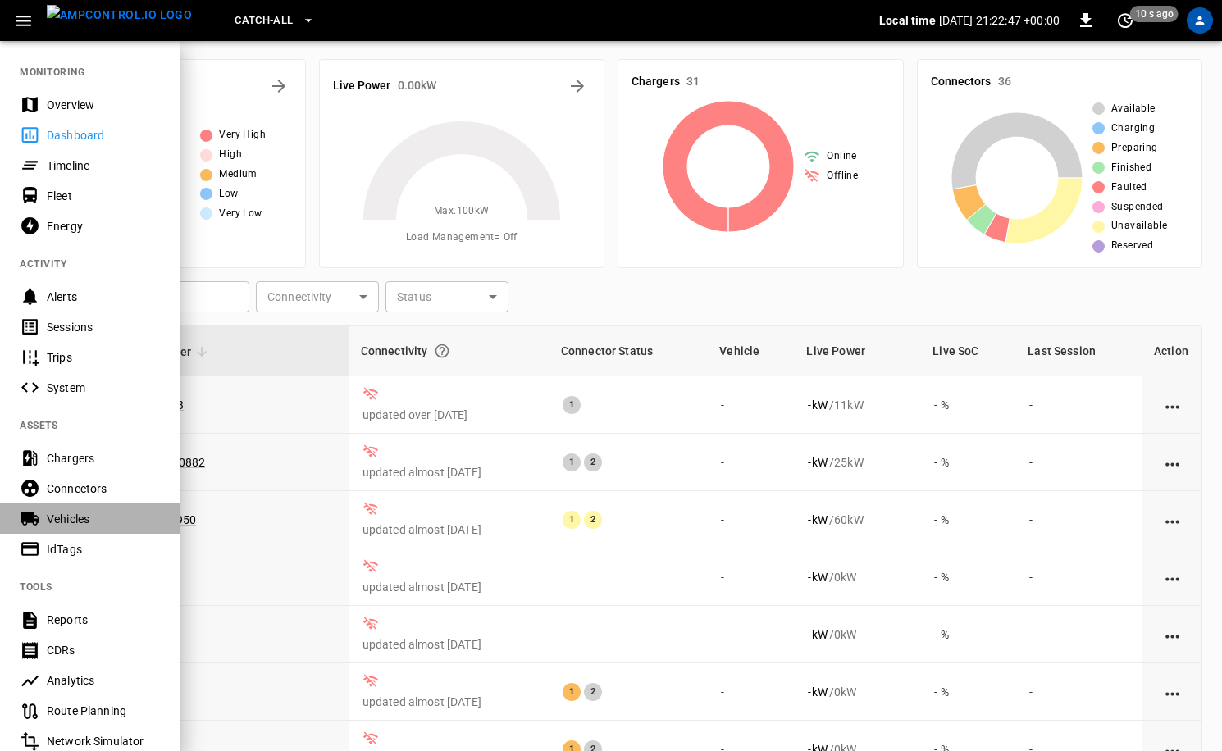
click at [105, 512] on div "Vehicles" at bounding box center [104, 519] width 114 height 16
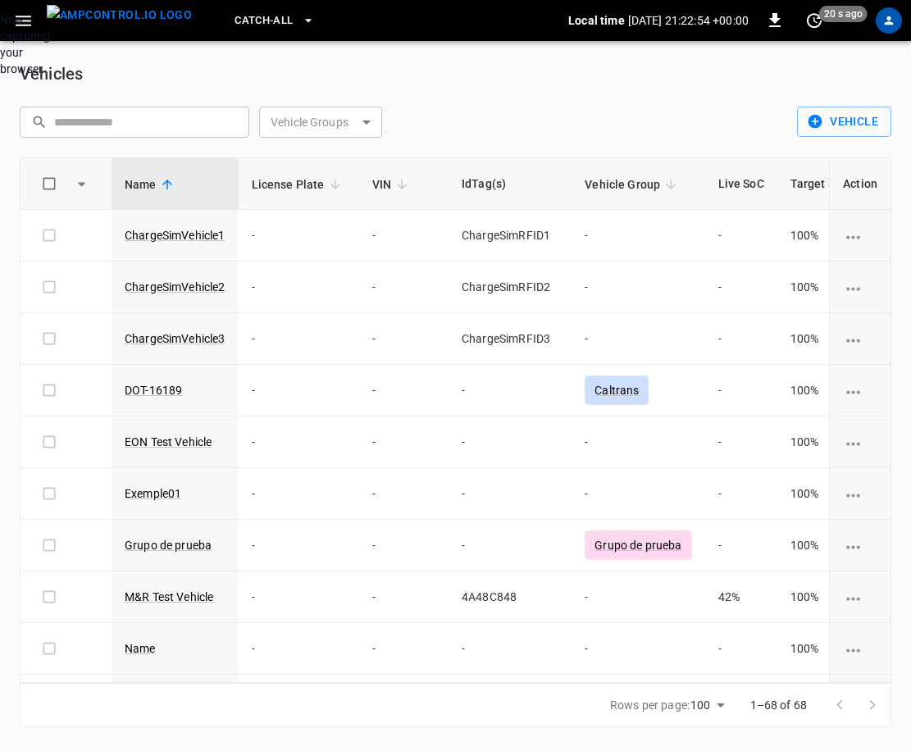
click at [0, 77] on div "Now capturing your browser." at bounding box center [0, 44] width 0 height 66
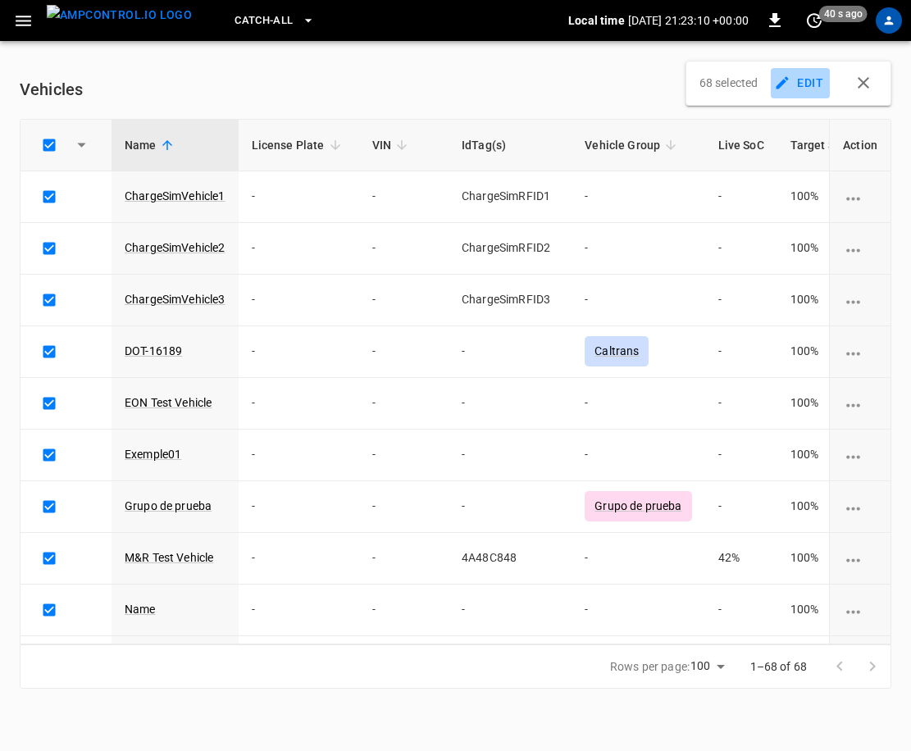
click at [821, 89] on button "EDIT" at bounding box center [800, 83] width 59 height 30
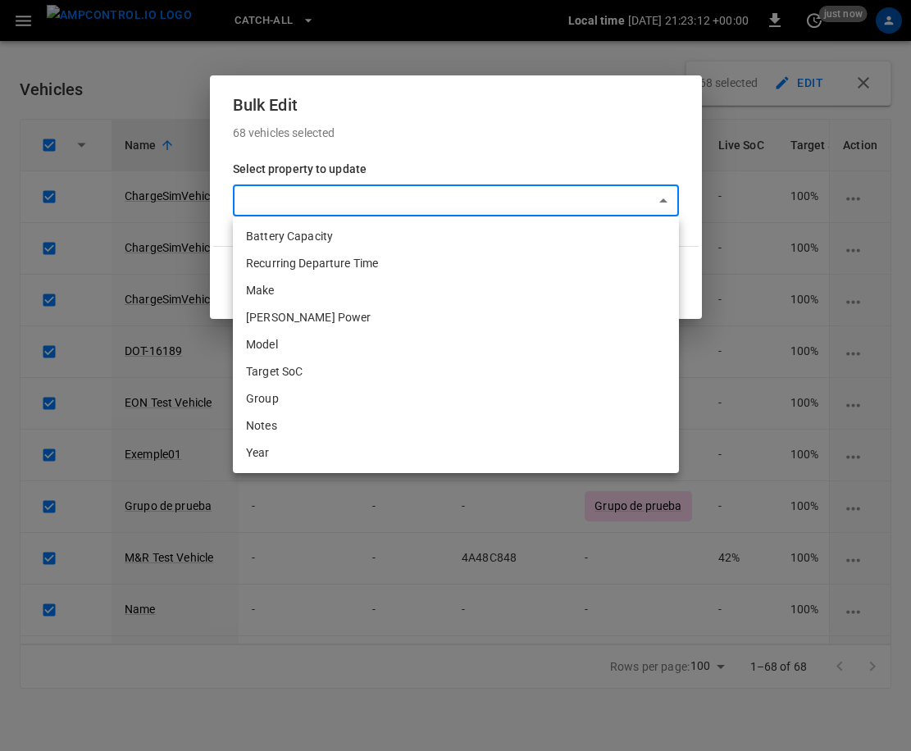
click at [538, 196] on body "Catch-all Local time 2025-10-07 21:23:12 +00:00 0 just now Vehicles 68 selected…" at bounding box center [455, 354] width 911 height 708
click at [343, 369] on li "Target SoC" at bounding box center [456, 371] width 446 height 27
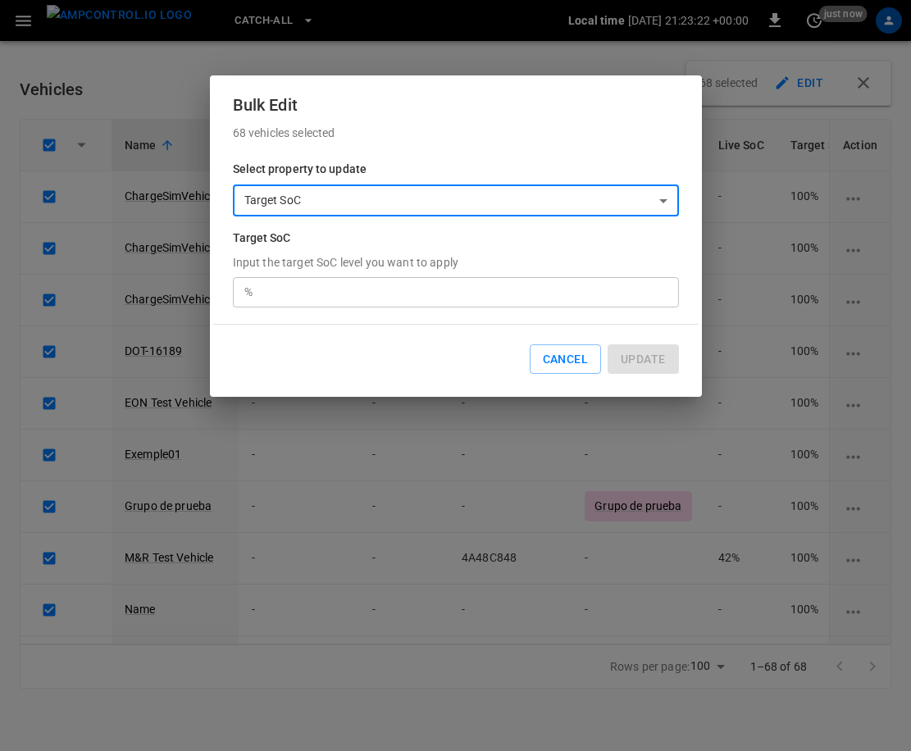
type input "**********"
click at [342, 292] on input "number" at bounding box center [469, 292] width 420 height 30
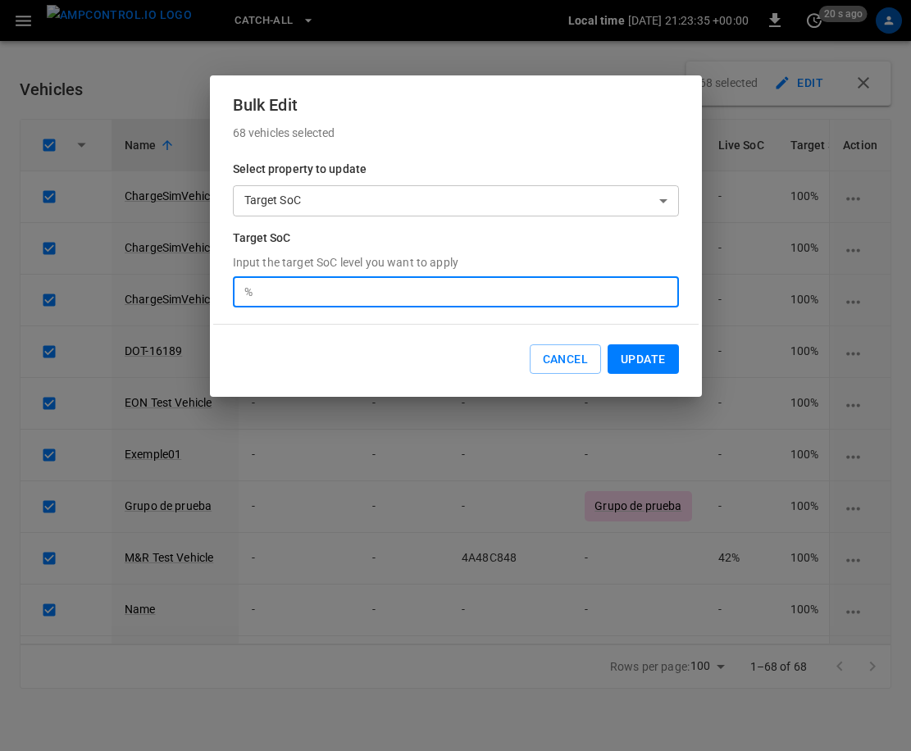
type input "***"
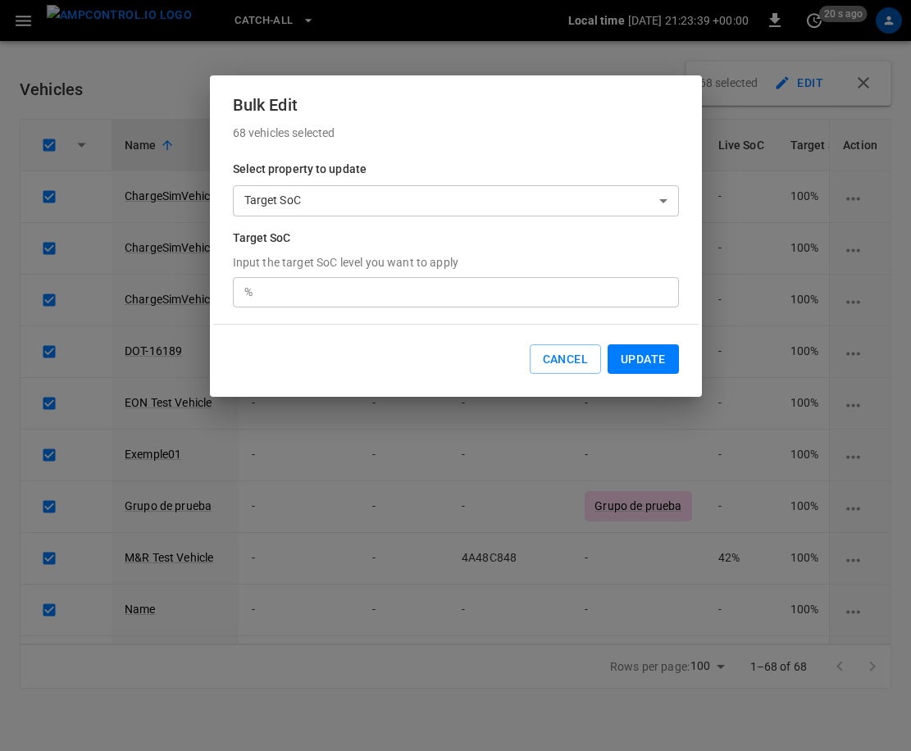
click at [629, 360] on button "Update" at bounding box center [643, 359] width 71 height 30
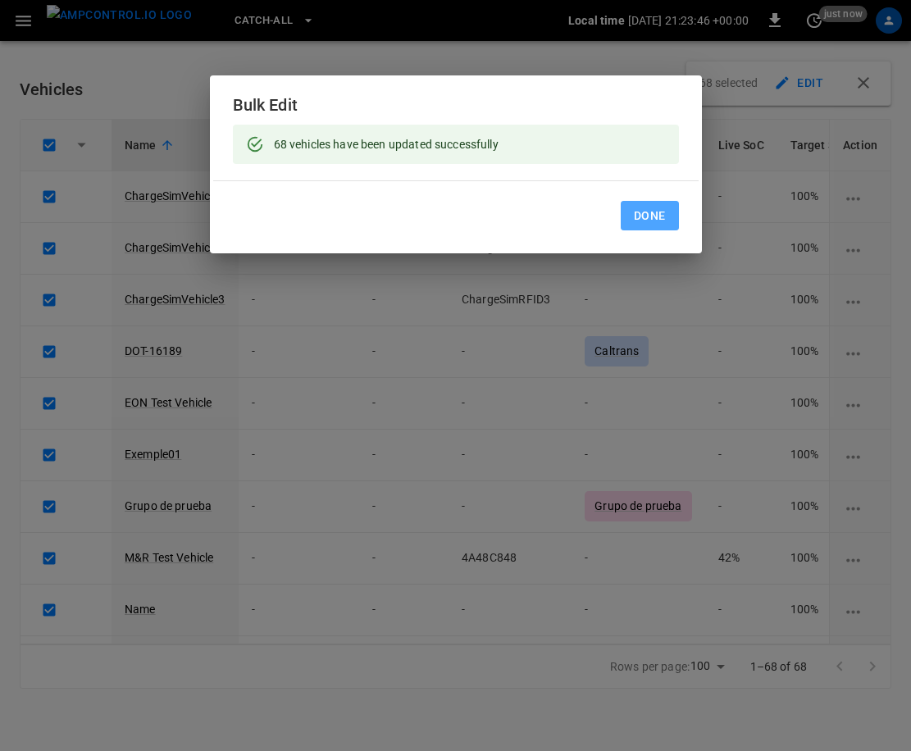
click at [650, 216] on button "Done" at bounding box center [650, 216] width 58 height 30
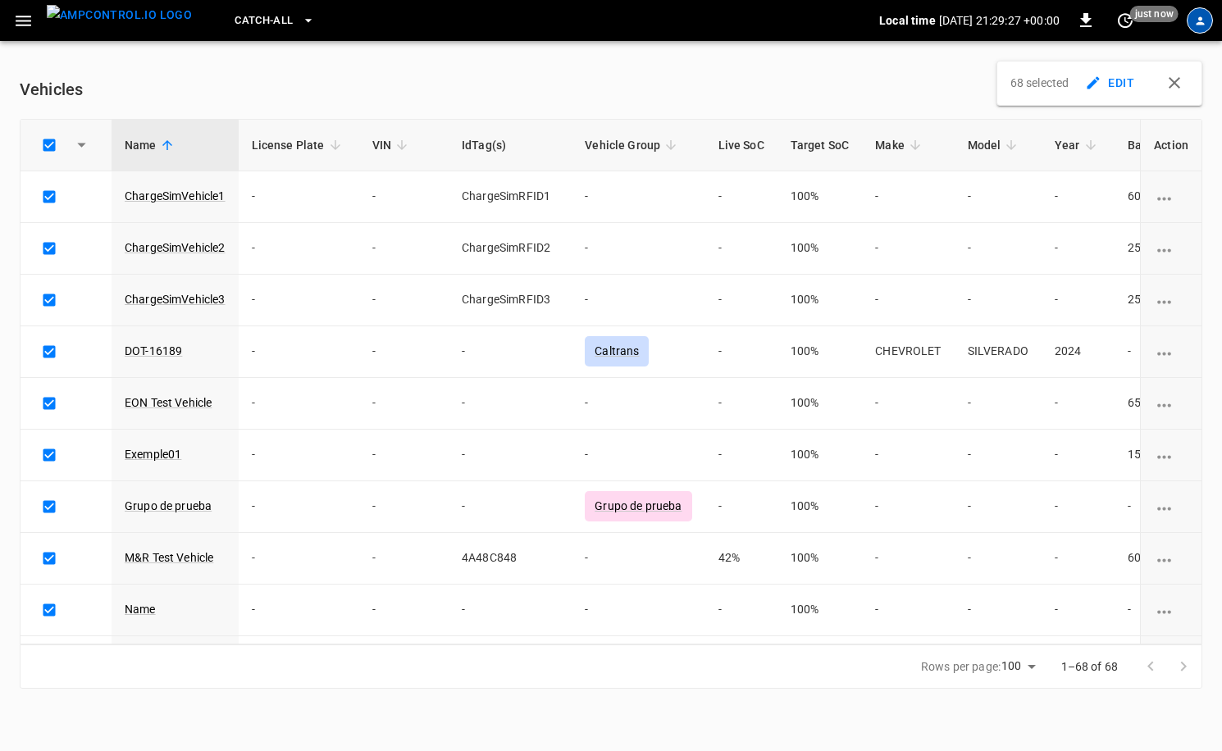
click at [1204, 20] on icon "profile-icon" at bounding box center [1200, 21] width 12 height 12
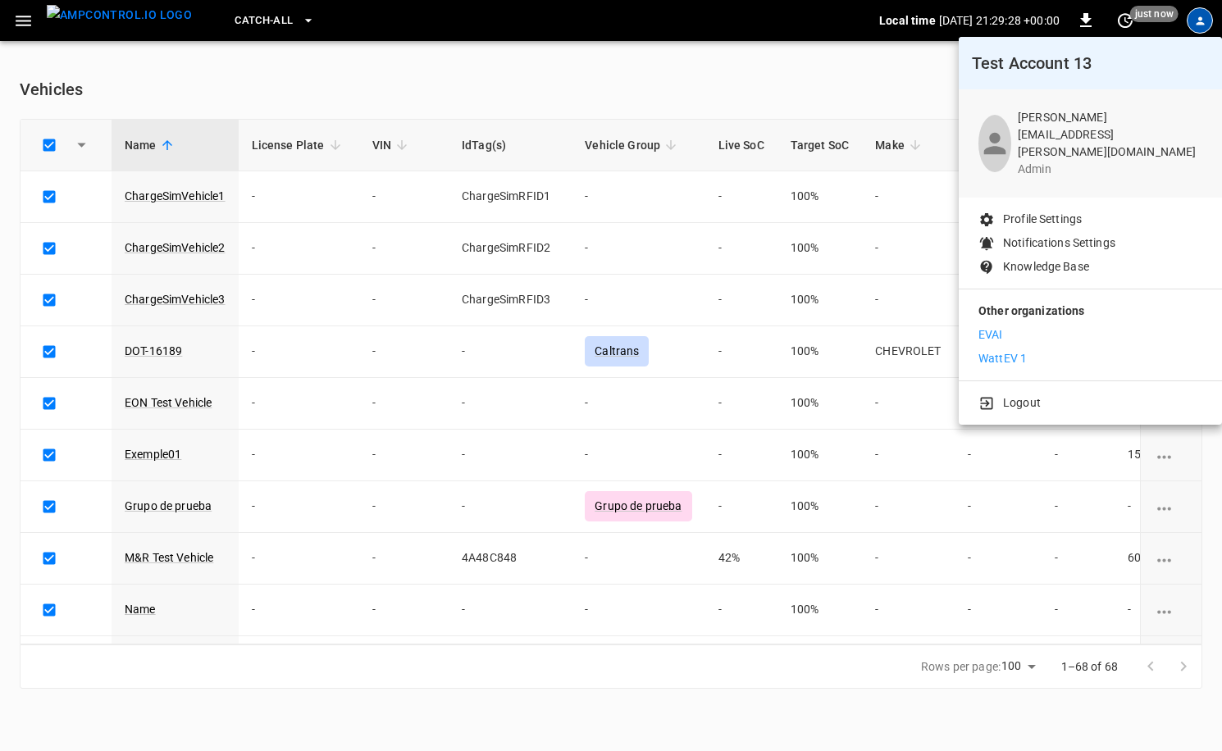
click at [1022, 353] on p "WattEV 1" at bounding box center [1002, 358] width 48 height 17
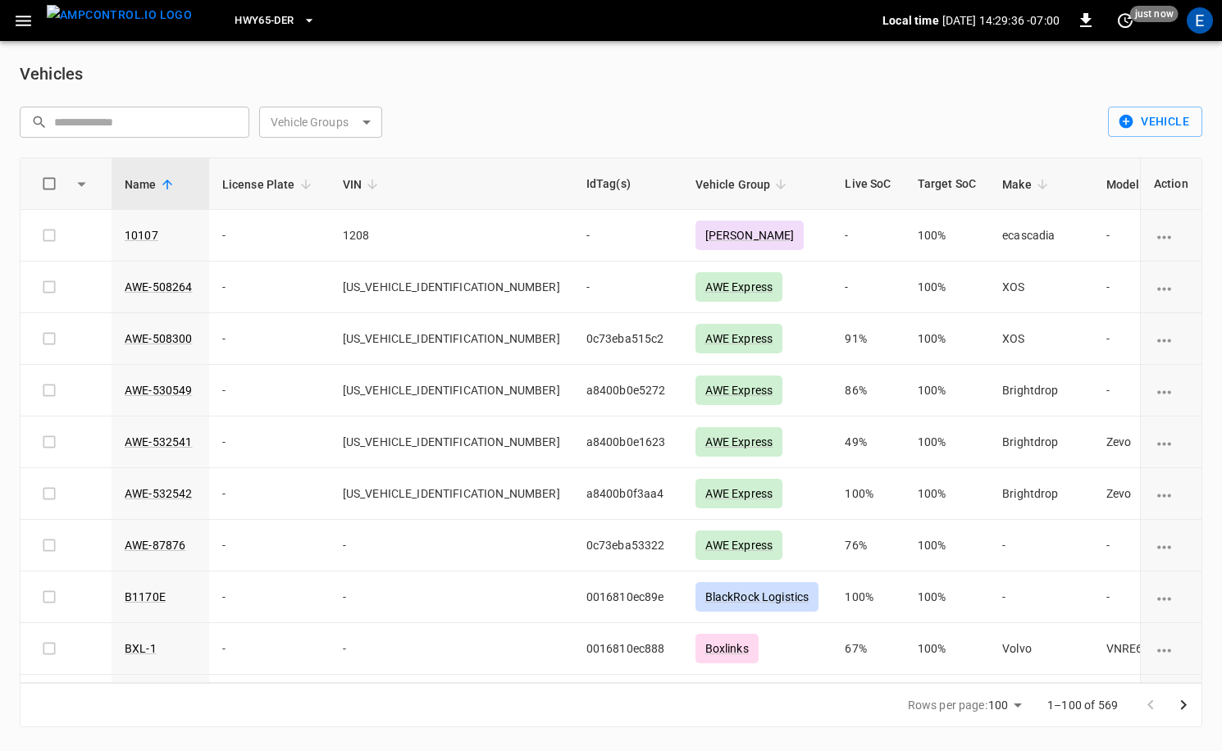
click at [234, 20] on span "HWY65-DER" at bounding box center [263, 20] width 59 height 19
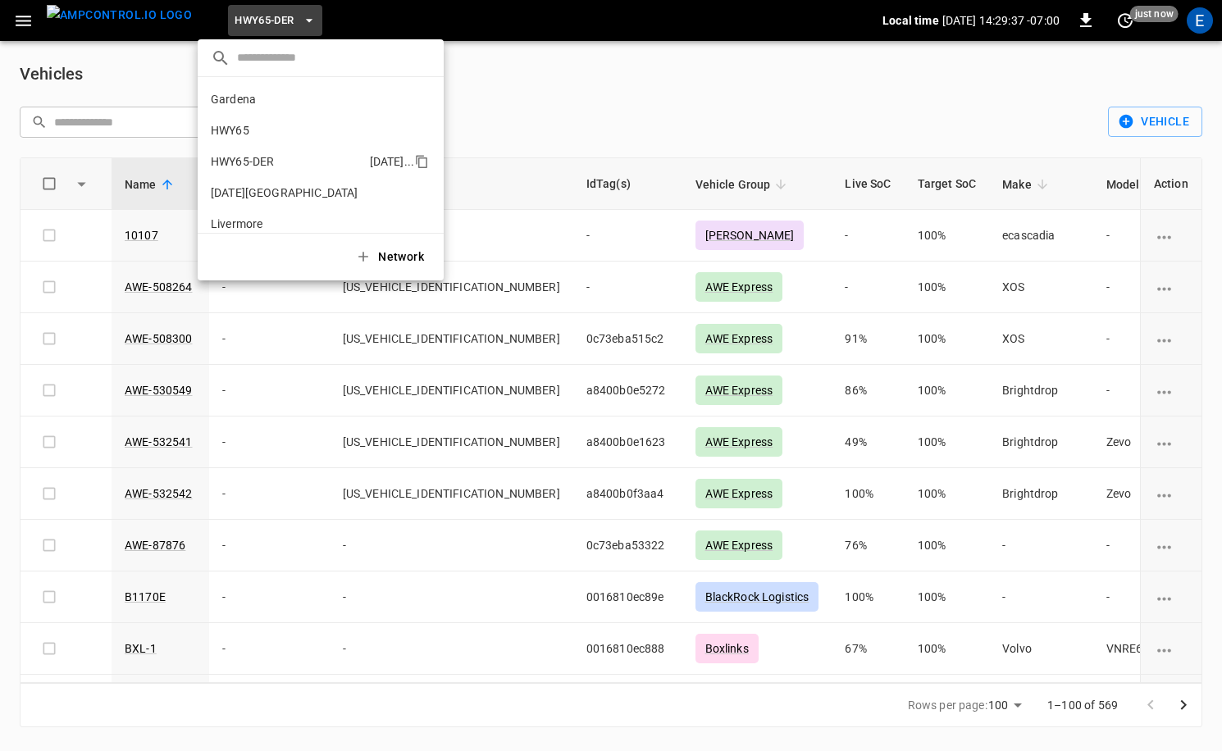
scroll to position [57, 0]
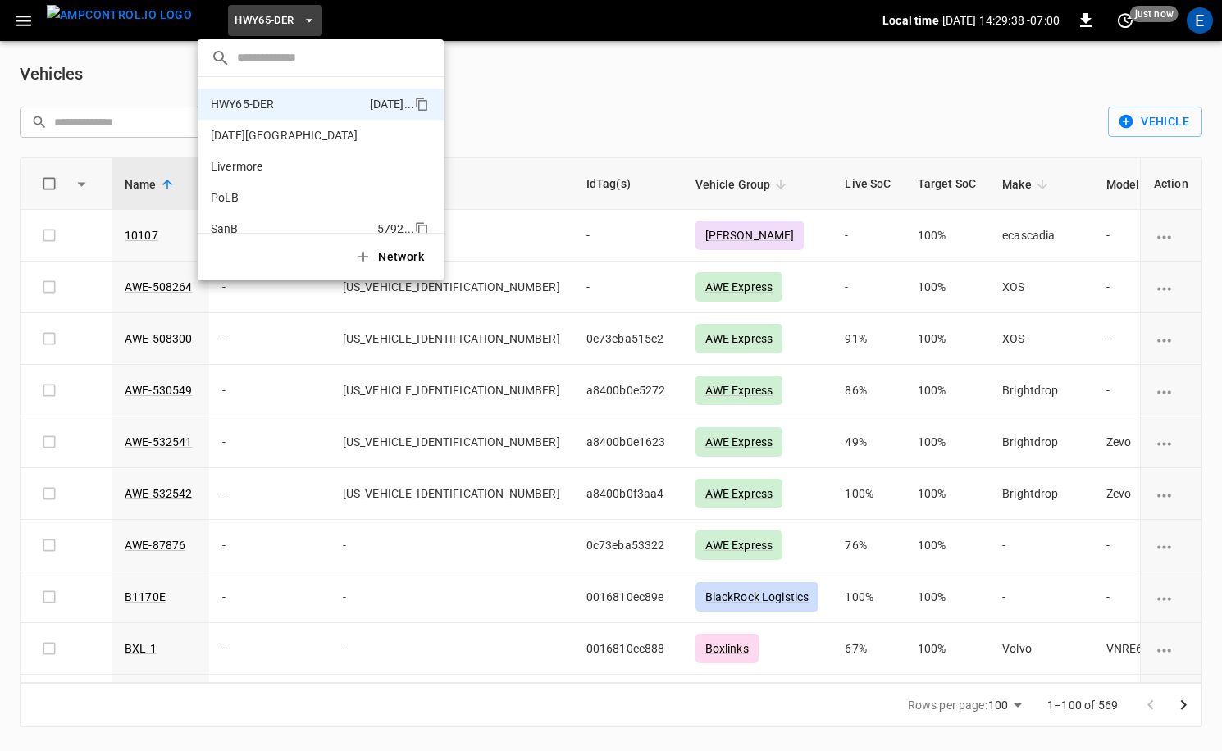
click at [275, 223] on p "SanB" at bounding box center [291, 229] width 160 height 16
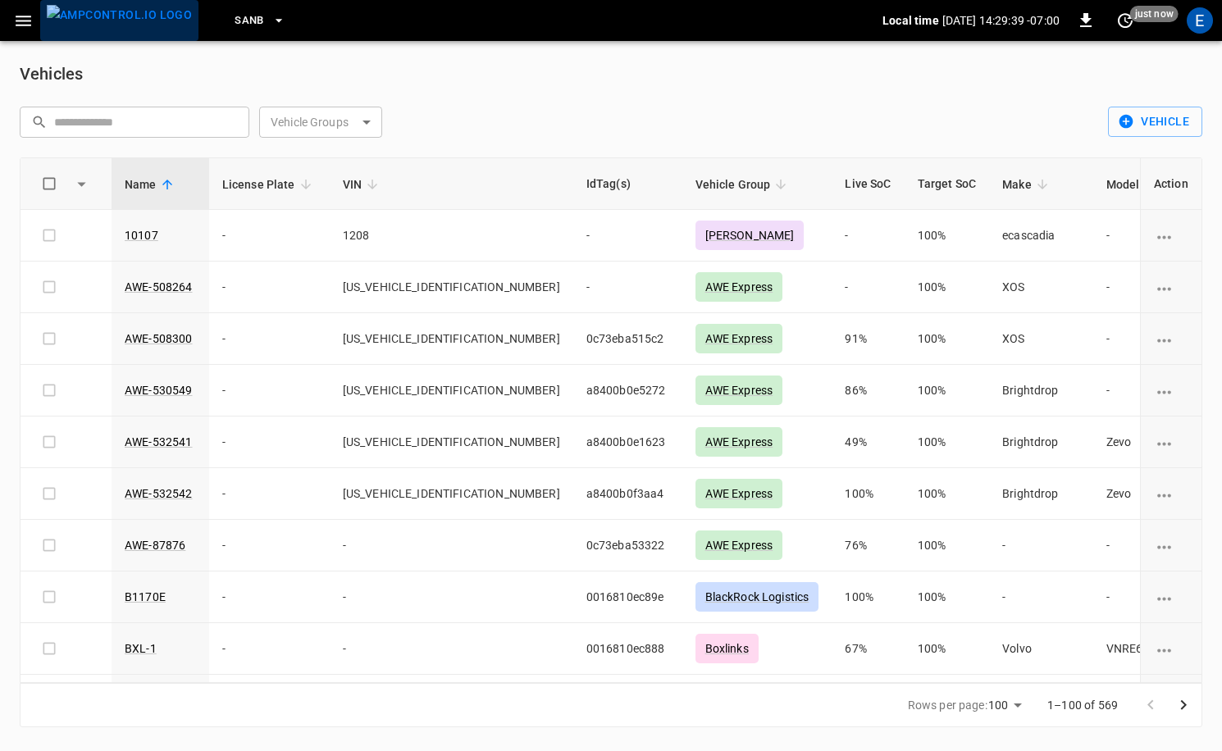
click at [128, 12] on img "menu" at bounding box center [119, 15] width 145 height 20
